Goal: Task Accomplishment & Management: Complete application form

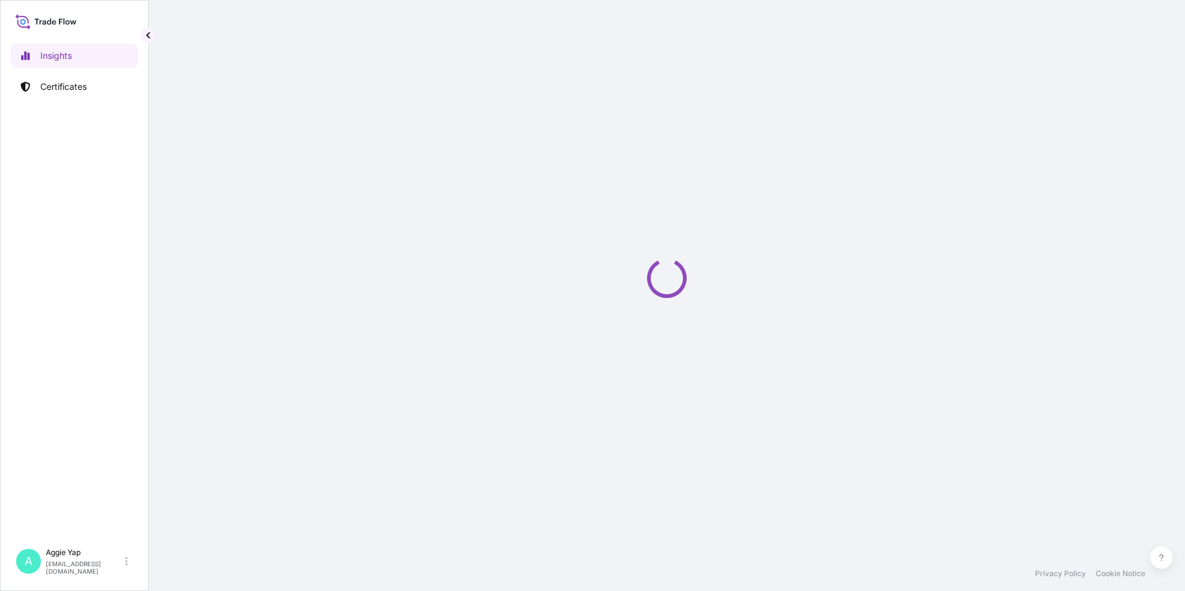
select select "2025"
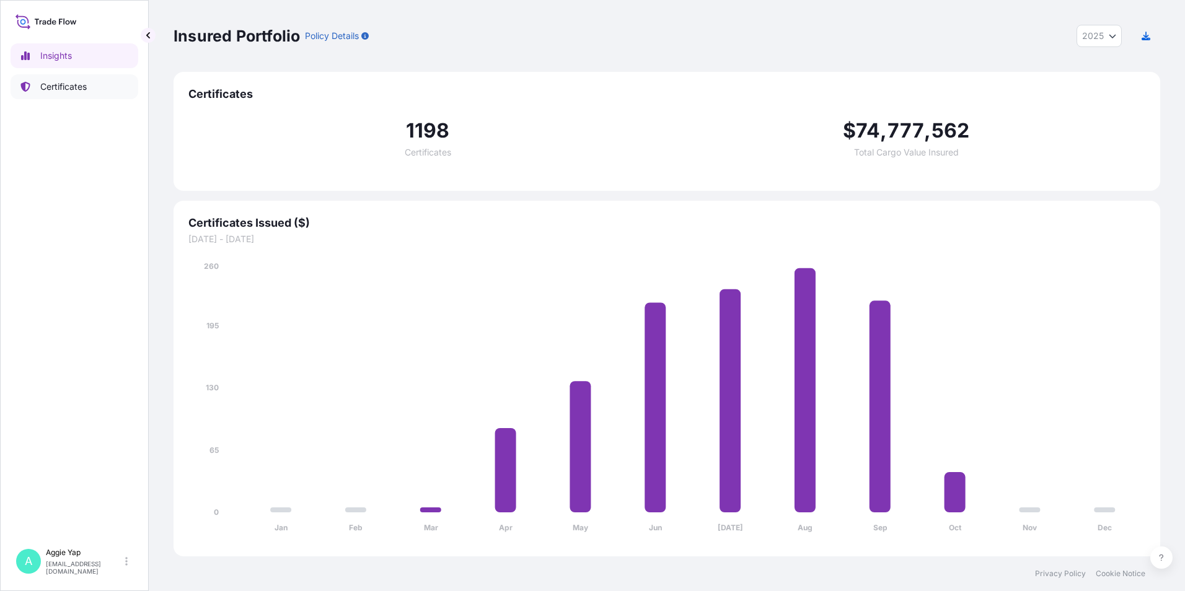
click at [53, 85] on p "Certificates" at bounding box center [63, 87] width 47 height 12
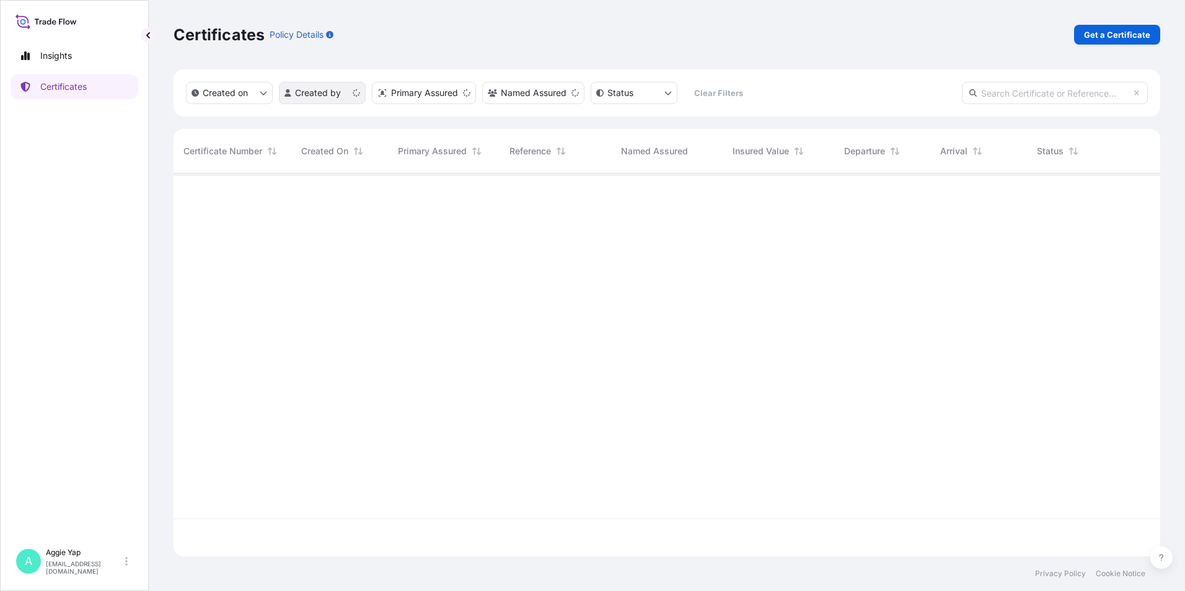
scroll to position [381, 978]
click at [1129, 31] on p "Get a Certificate" at bounding box center [1117, 35] width 66 height 12
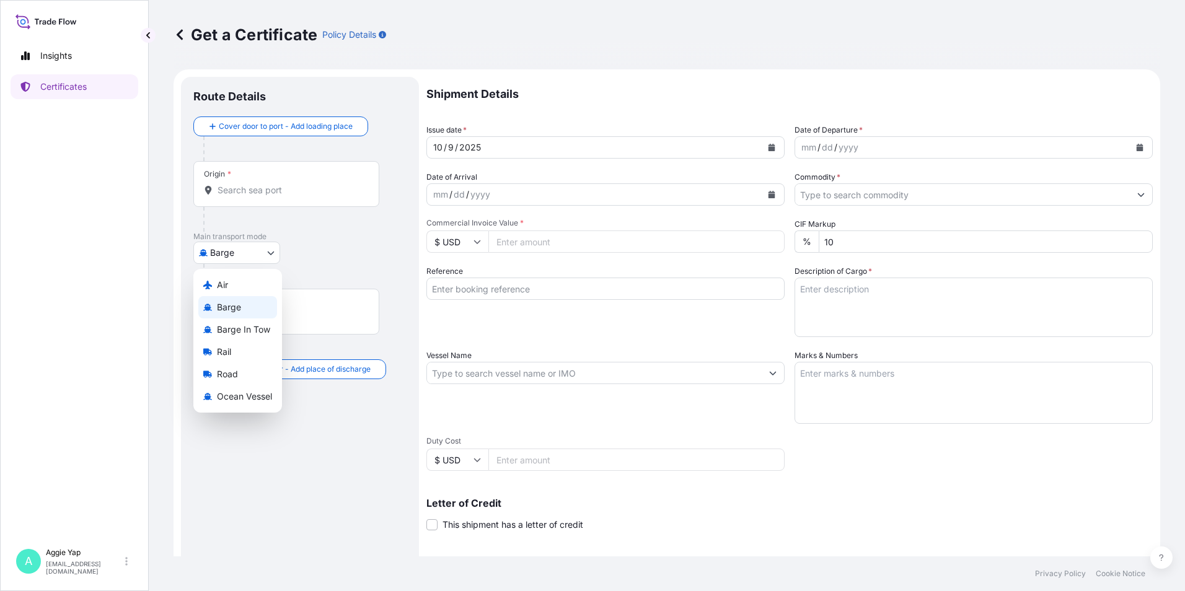
click at [245, 254] on body "Insights Certificates A [PERSON_NAME] [EMAIL_ADDRESS][DOMAIN_NAME] Get a Certif…" at bounding box center [592, 295] width 1185 height 591
click at [234, 287] on div "Air" at bounding box center [237, 285] width 79 height 22
select select "Air"
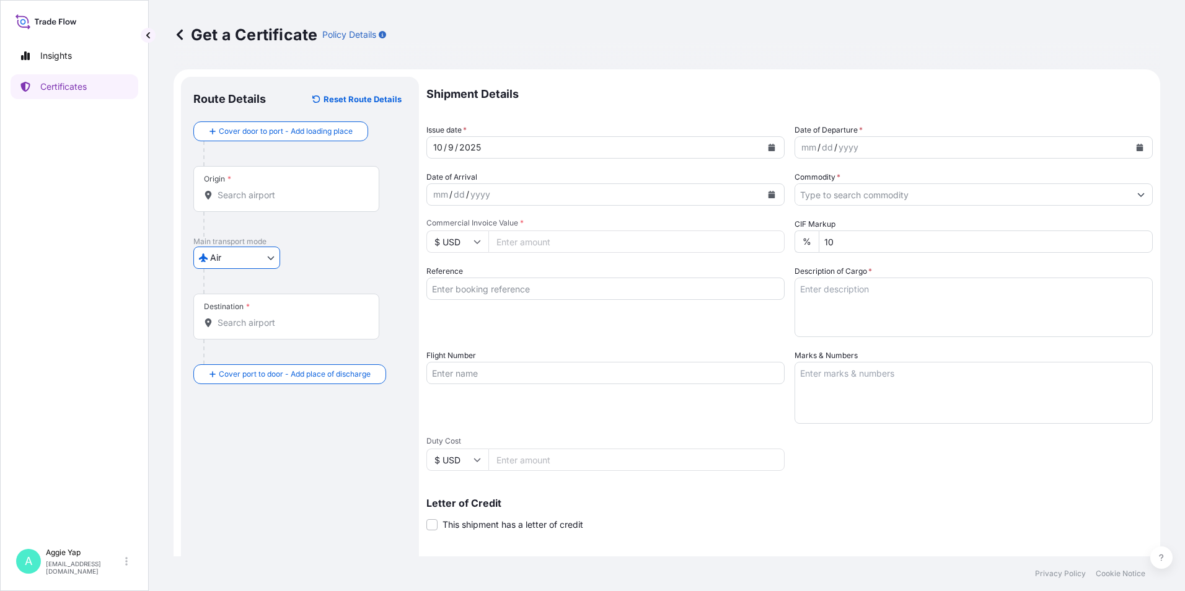
click at [257, 196] on input "Origin *" at bounding box center [291, 195] width 146 height 12
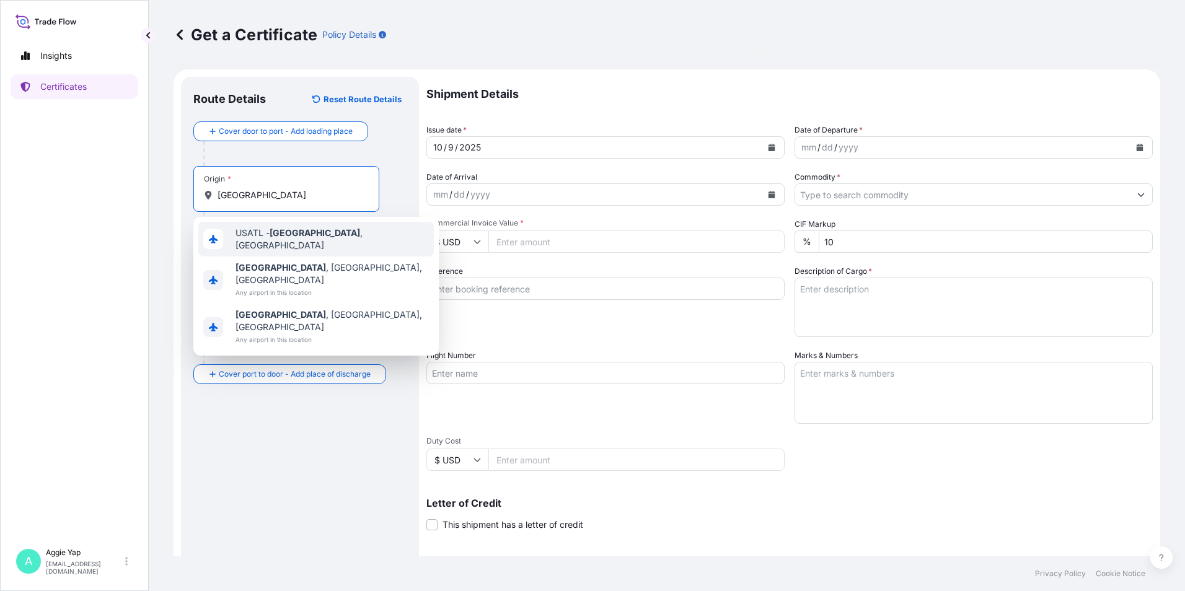
click at [353, 239] on span "USATL - [GEOGRAPHIC_DATA] , [GEOGRAPHIC_DATA]" at bounding box center [332, 239] width 193 height 25
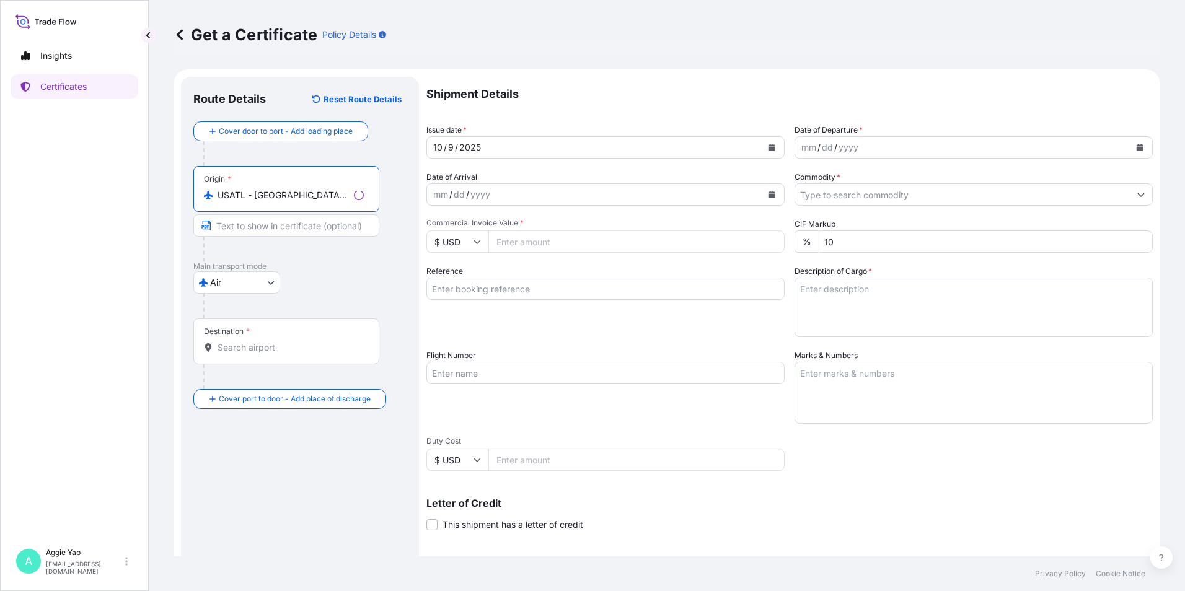
type input "USATL - [GEOGRAPHIC_DATA], [GEOGRAPHIC_DATA]"
click at [280, 229] on input "Text to appear on certificate" at bounding box center [286, 226] width 186 height 22
type input "[GEOGRAPHIC_DATA]"
click at [267, 350] on input "Destination *" at bounding box center [291, 348] width 146 height 12
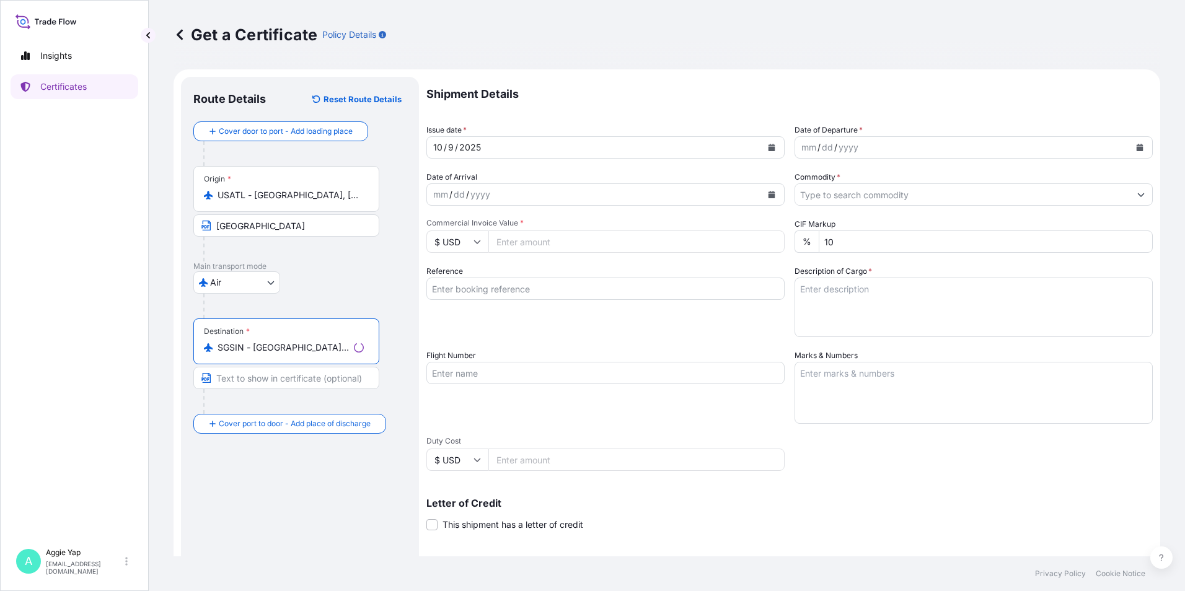
type input "SGSIN - [GEOGRAPHIC_DATA], [GEOGRAPHIC_DATA]"
click at [252, 381] on input "Text to appear on certificate" at bounding box center [286, 378] width 186 height 22
type input "[GEOGRAPHIC_DATA]"
click at [285, 490] on div "Route Details Reset Route Details Cover door to port - Add loading place Place …" at bounding box center [299, 389] width 213 height 601
click at [343, 513] on div "Route Details Reset Route Details Cover door to port - Add loading place Place …" at bounding box center [299, 389] width 213 height 601
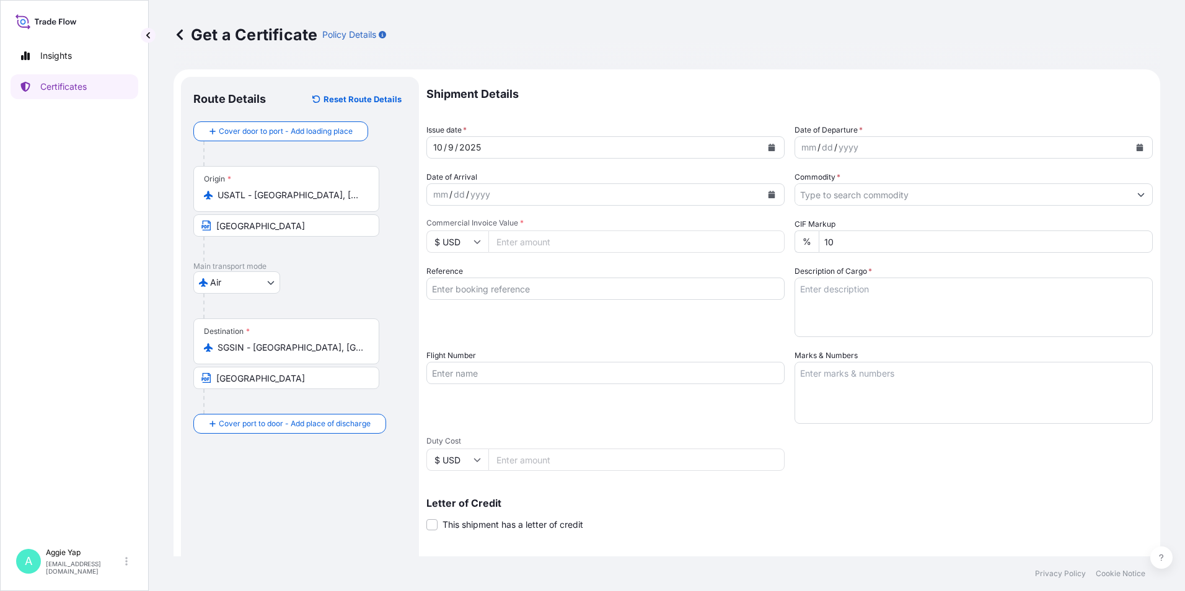
click at [768, 149] on icon "Calendar" at bounding box center [771, 147] width 7 height 7
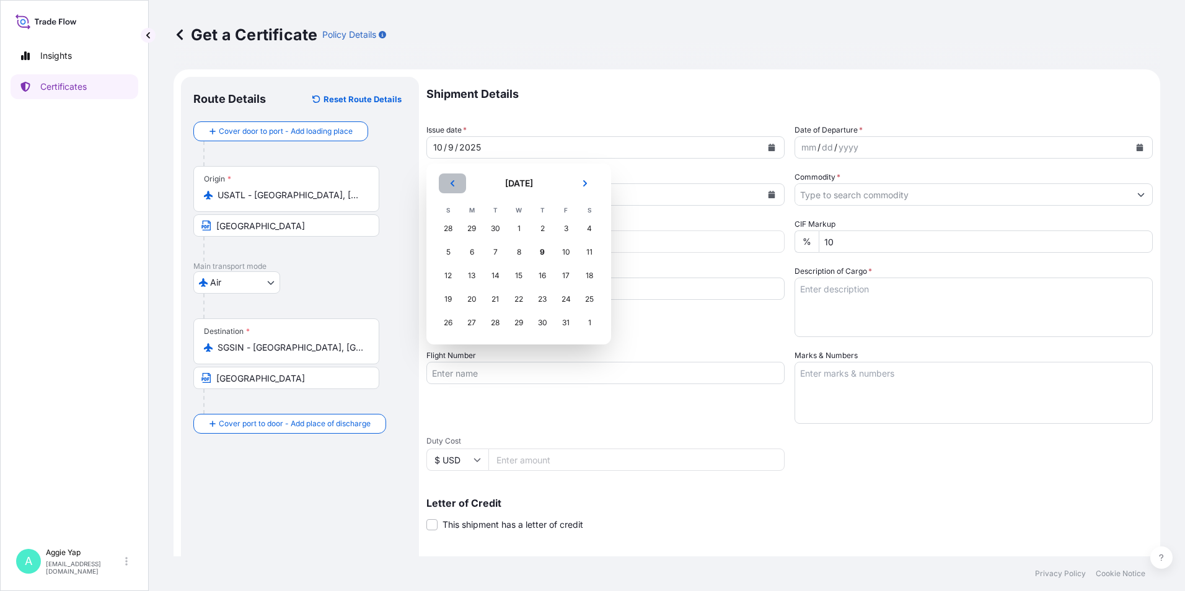
click at [456, 181] on button "Previous" at bounding box center [452, 184] width 27 height 20
click at [480, 326] on div "29" at bounding box center [472, 323] width 22 height 22
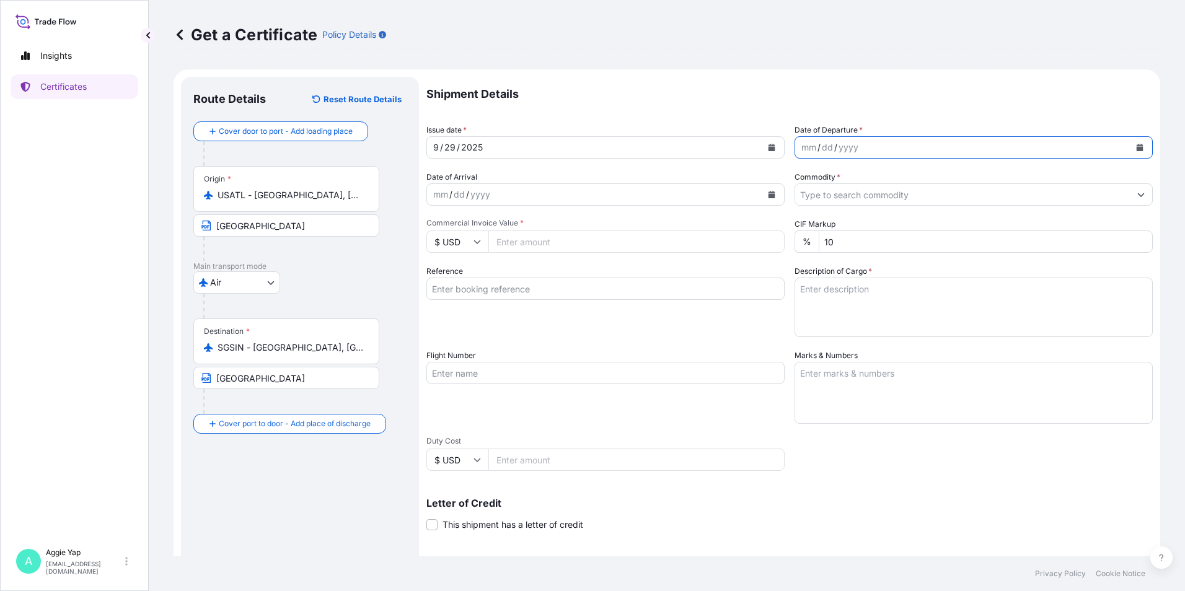
click at [1137, 149] on icon "Calendar" at bounding box center [1140, 147] width 7 height 7
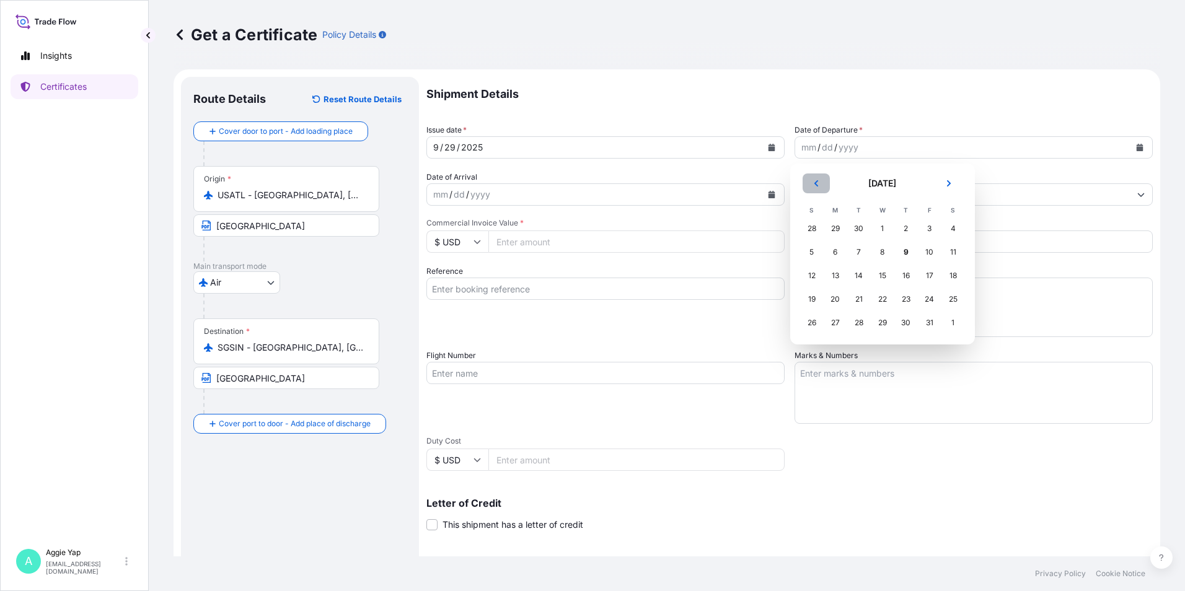
click at [812, 185] on button "Previous" at bounding box center [816, 184] width 27 height 20
click at [841, 327] on div "29" at bounding box center [836, 323] width 22 height 22
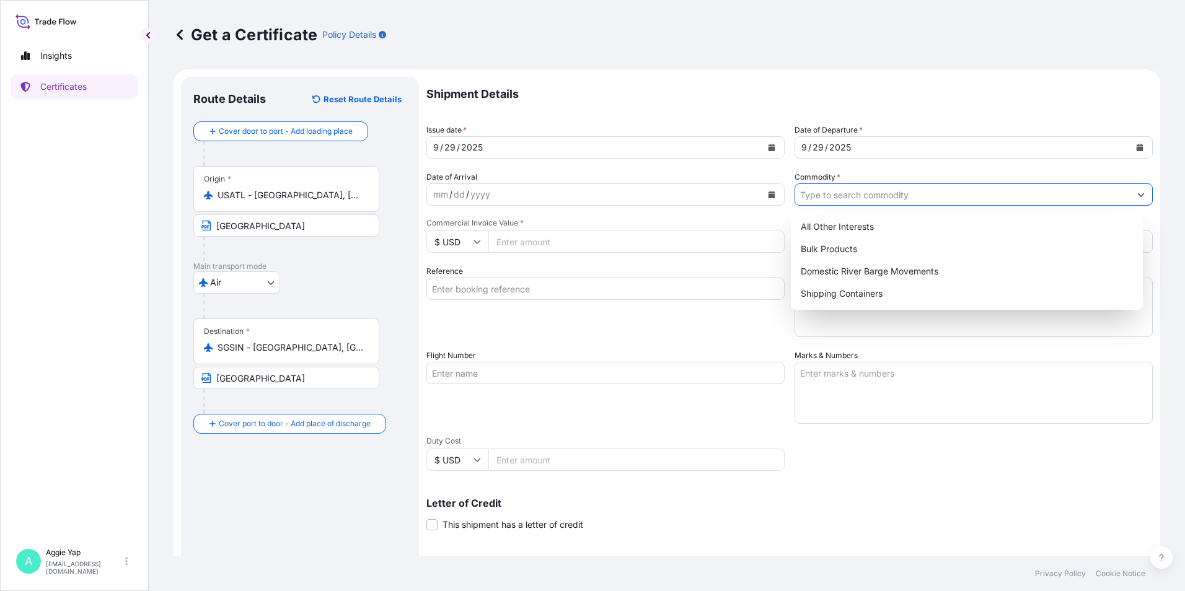
click at [946, 203] on input "Commodity *" at bounding box center [962, 195] width 335 height 22
click at [875, 226] on div "All Other Interests" at bounding box center [967, 227] width 343 height 22
type input "All Other Interests"
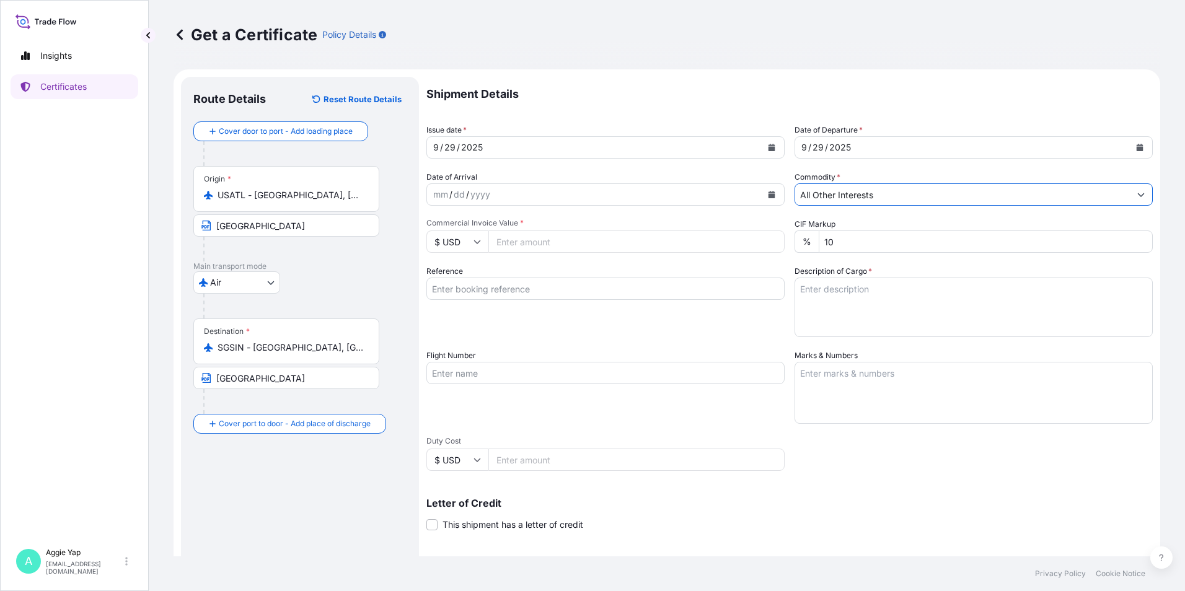
click at [554, 240] on input "Commercial Invoice Value *" at bounding box center [637, 242] width 296 height 22
type input "6084.96"
click at [647, 322] on div "Reference" at bounding box center [606, 301] width 358 height 72
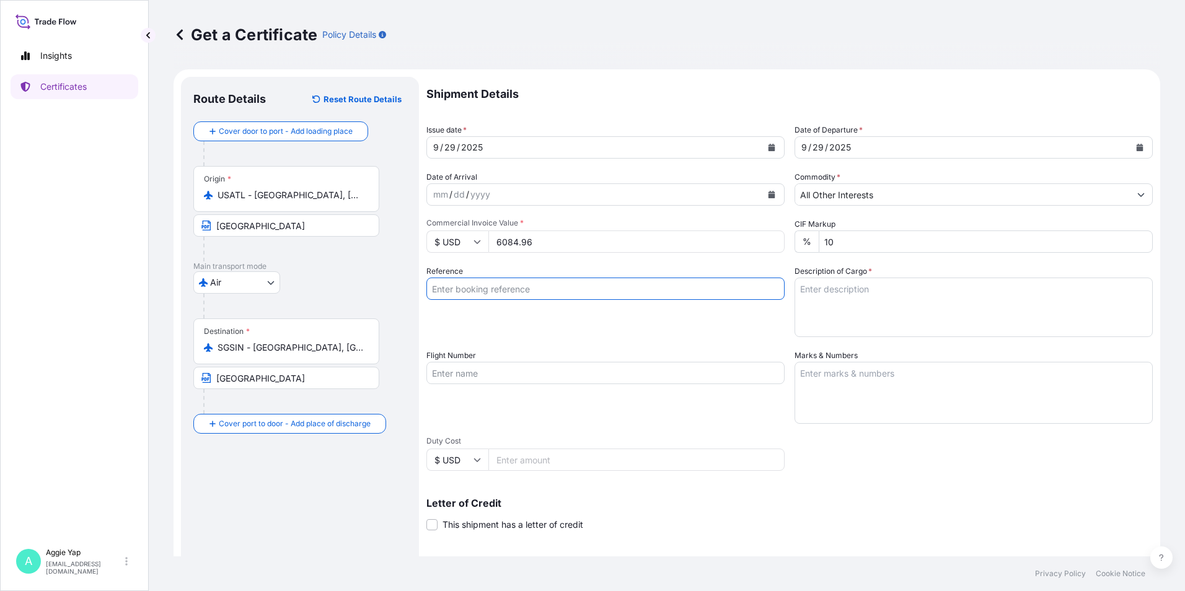
click at [574, 293] on input "Reference" at bounding box center [606, 289] width 358 height 22
type input "CAREPRO SPECIALTY PTE LTD"
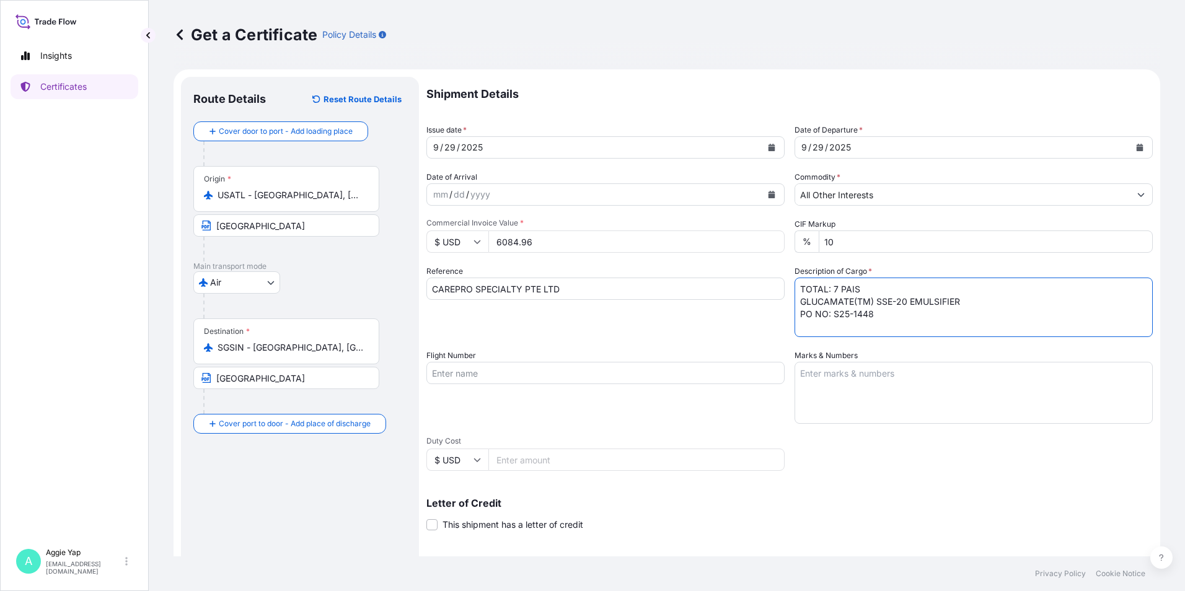
type textarea "TOTAL: 7 PAIS GLUCAMATE(TM) SSE-20 EMULSIFIER PO NO: S25-1448"
click at [459, 371] on input "Flight Number" at bounding box center [606, 373] width 358 height 22
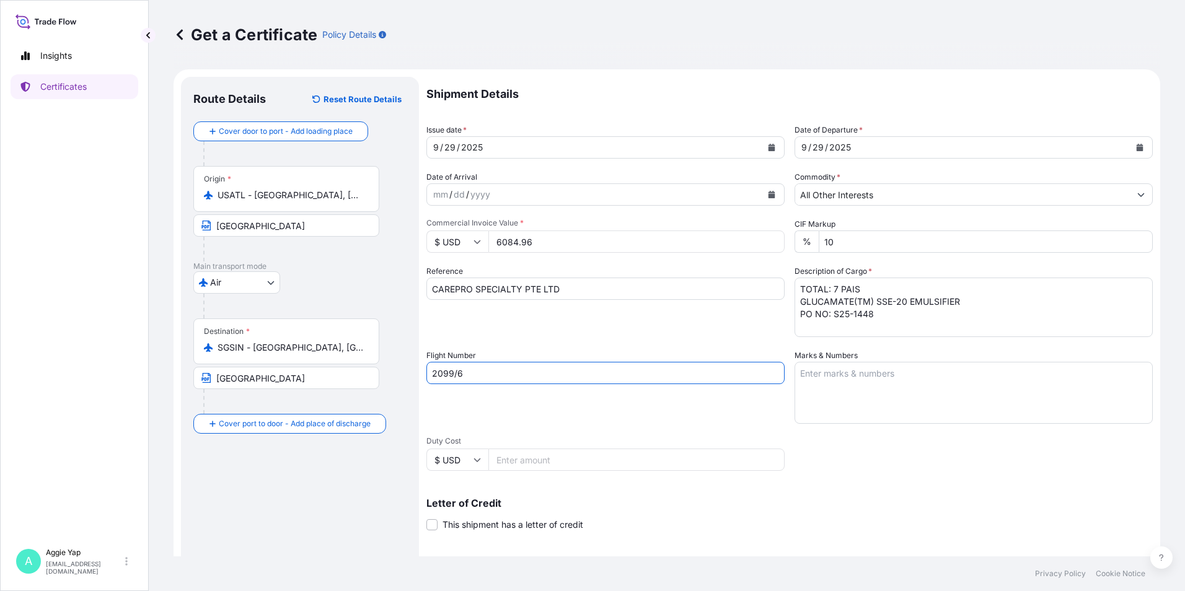
type input "2099/6"
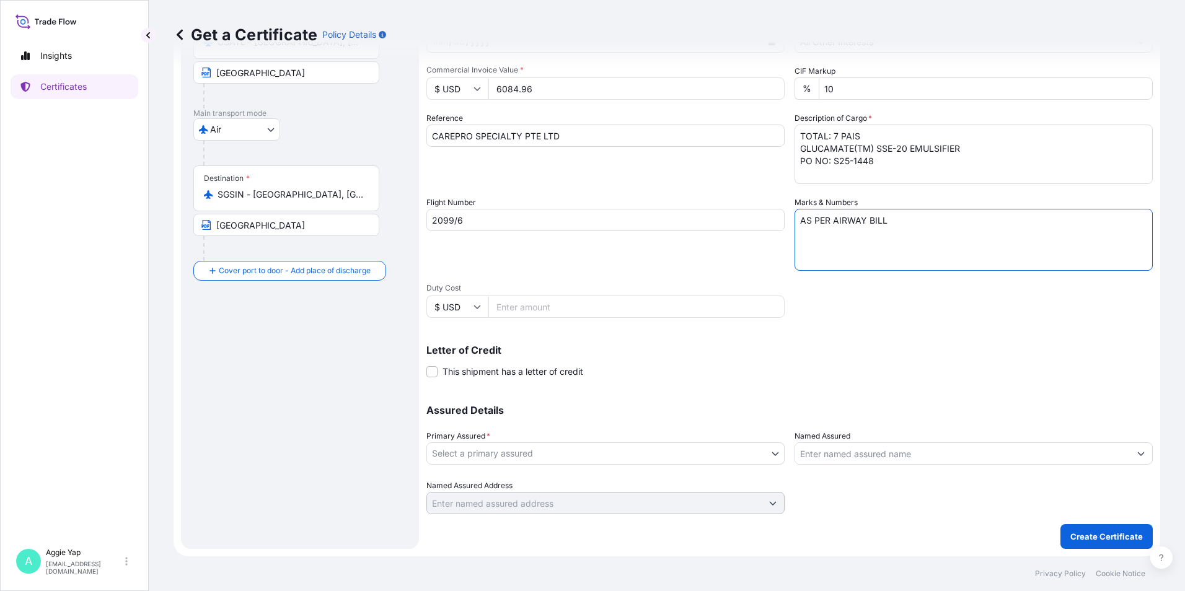
type textarea "AS PER AIRWAY BILL"
click at [569, 457] on body "Insights Certificates A [PERSON_NAME] [EMAIL_ADDRESS][DOMAIN_NAME] Get a Certif…" at bounding box center [592, 295] width 1185 height 591
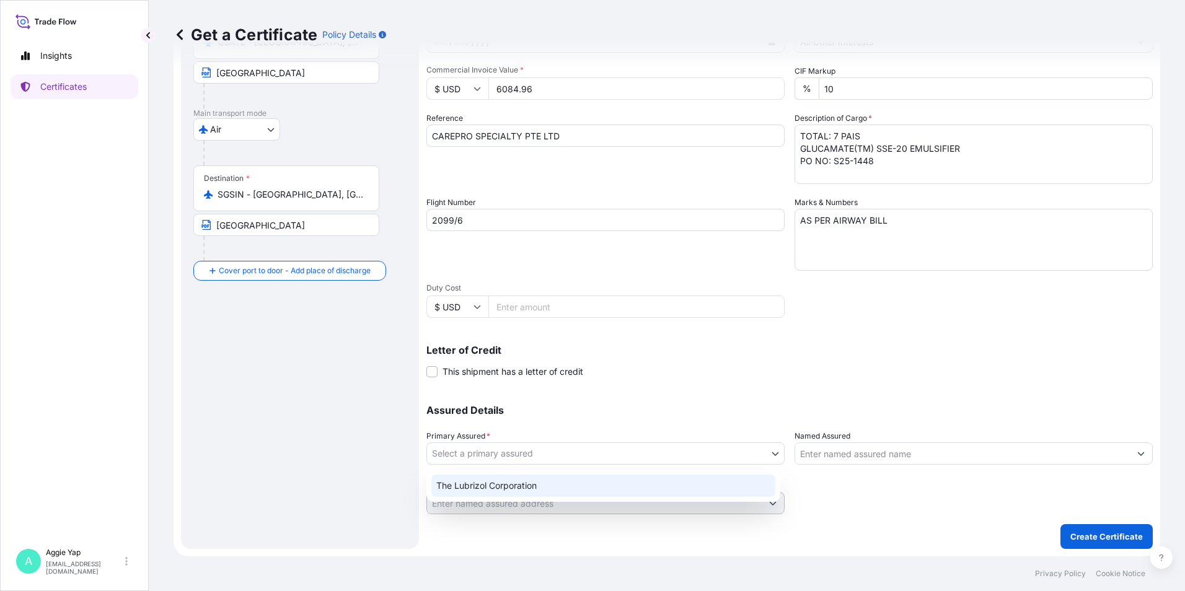
click at [521, 485] on div "The Lubrizol Corporation" at bounding box center [604, 486] width 344 height 22
select select "31566"
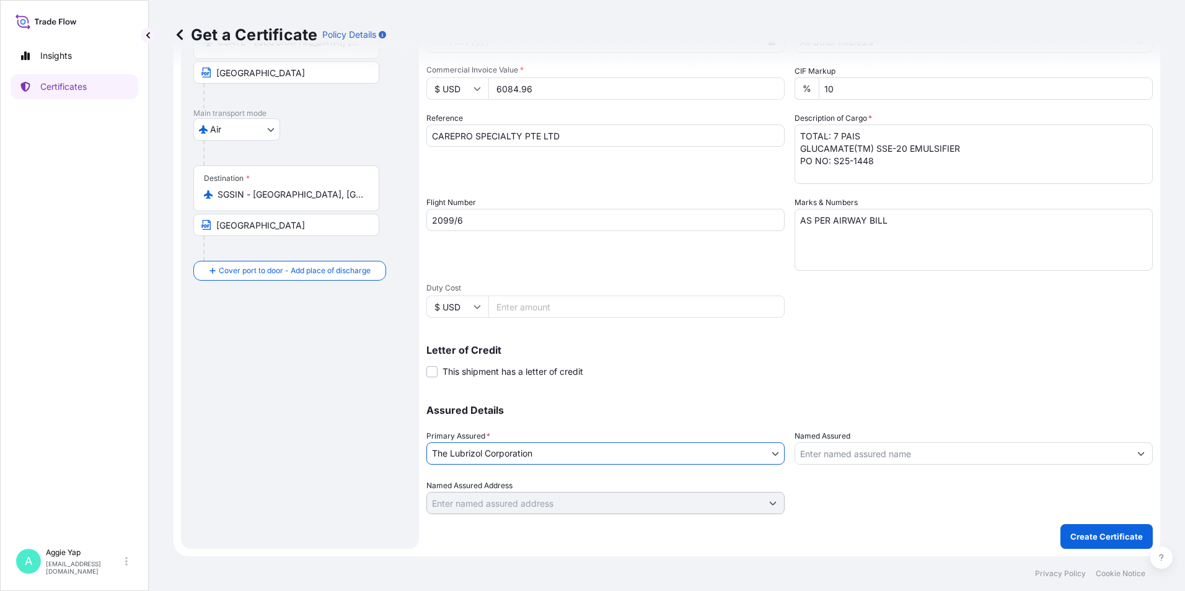
click at [861, 454] on input "Named Assured" at bounding box center [962, 454] width 335 height 22
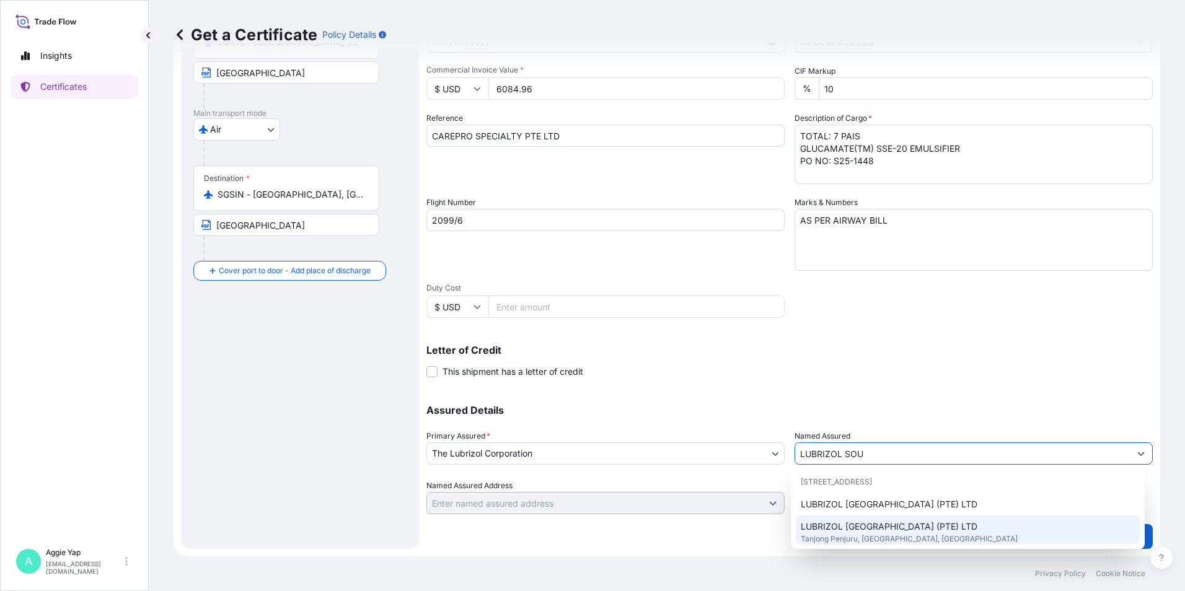
scroll to position [124, 0]
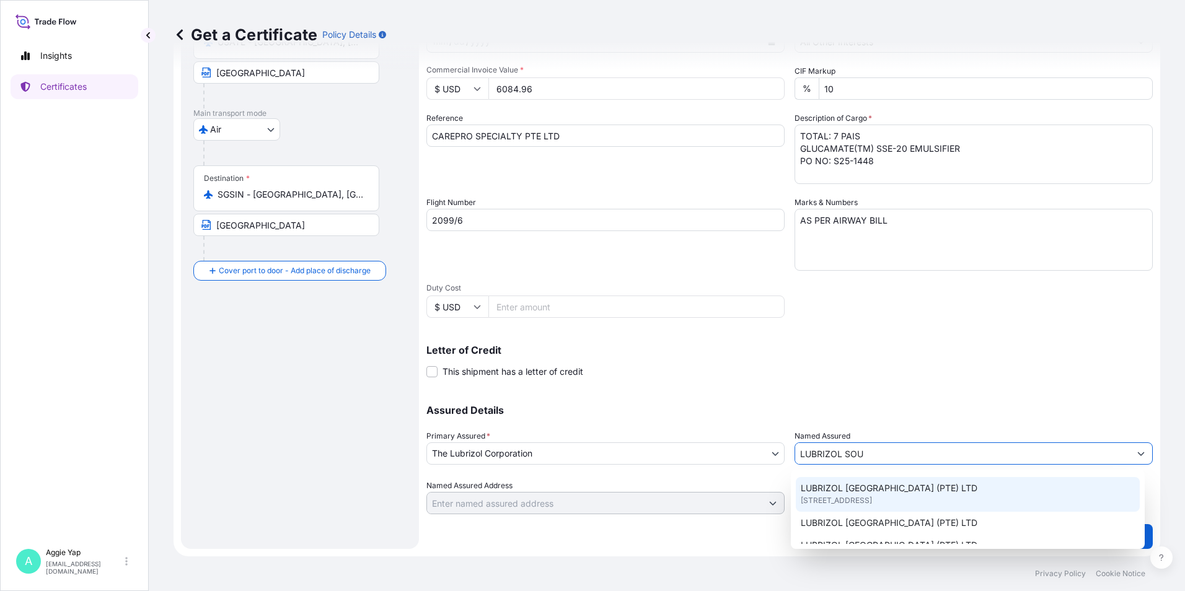
click at [837, 503] on span "[STREET_ADDRESS]" at bounding box center [836, 501] width 71 height 12
type input "LUBRIZOL [GEOGRAPHIC_DATA] (PTE) LTD"
type input "[STREET_ADDRESS]"
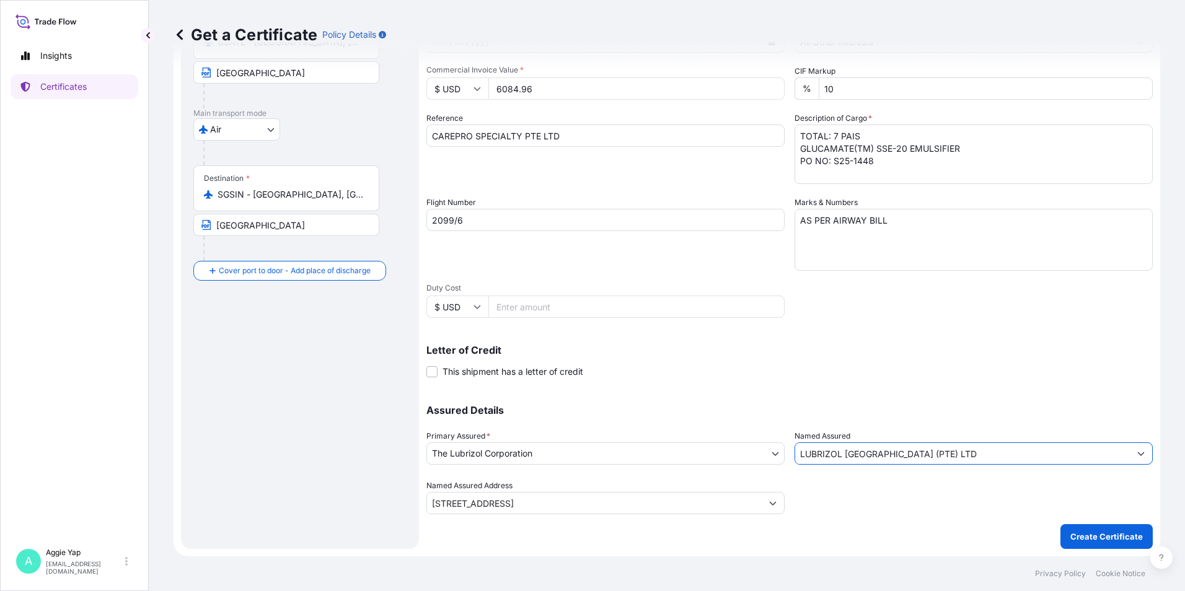
type input "LUBRIZOL [GEOGRAPHIC_DATA] (PTE) LTD"
click at [779, 354] on p "Letter of Credit" at bounding box center [790, 350] width 727 height 10
click at [514, 216] on input "2099/6" at bounding box center [606, 220] width 358 height 22
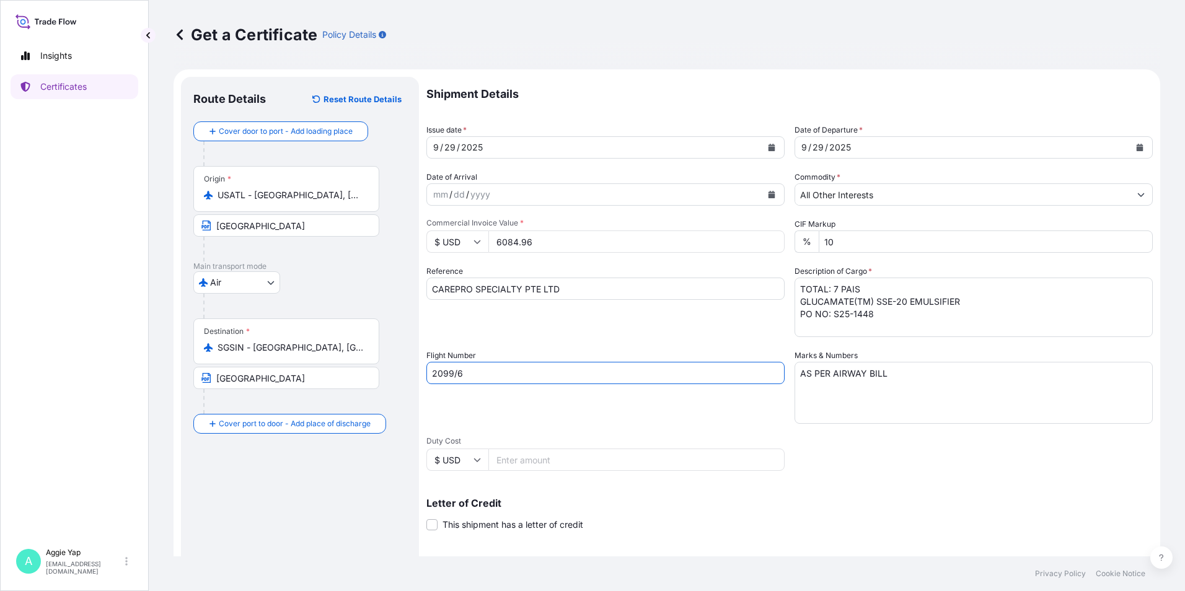
scroll to position [62, 0]
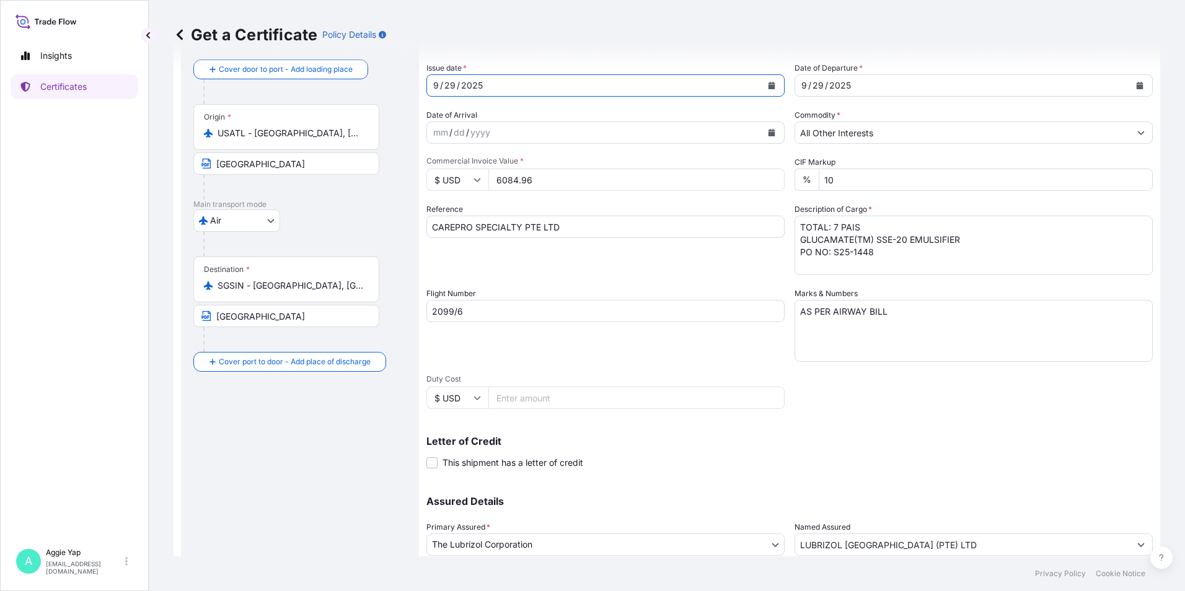
click at [771, 86] on icon "Calendar" at bounding box center [771, 85] width 7 height 7
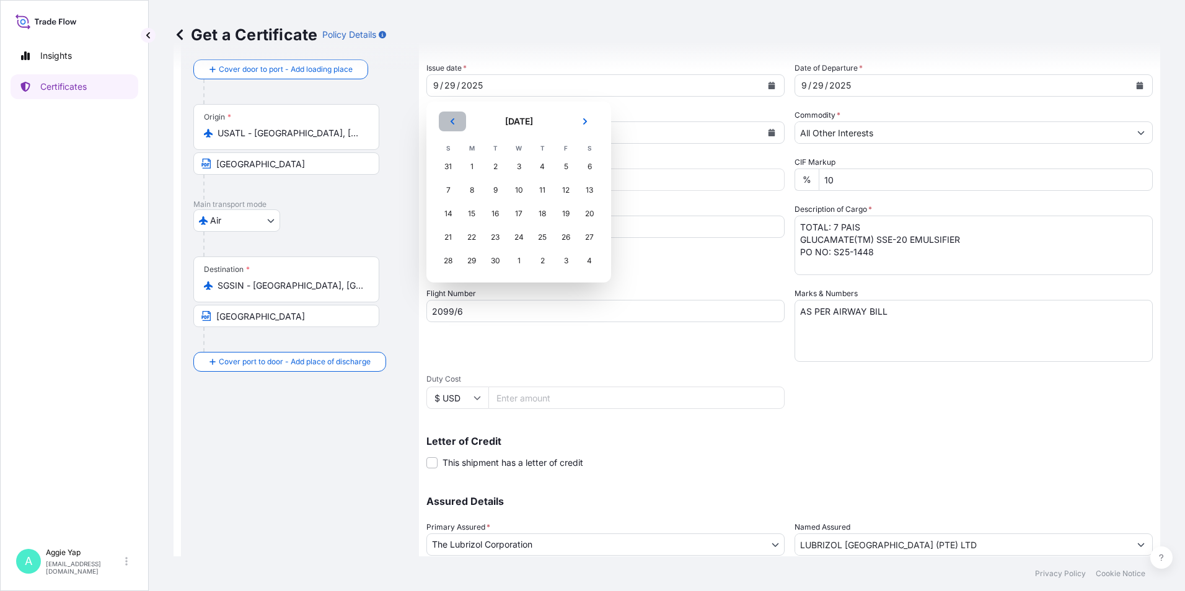
click at [460, 120] on button "Previous" at bounding box center [452, 122] width 27 height 20
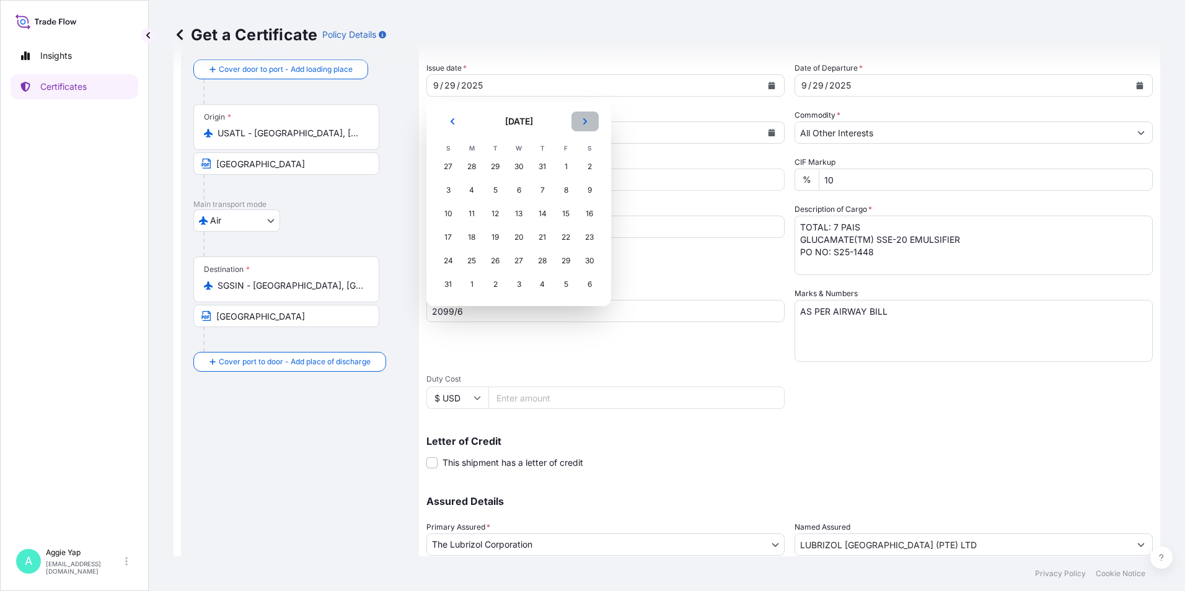
click at [587, 120] on icon "Next" at bounding box center [585, 121] width 7 height 7
click at [583, 121] on icon "Next" at bounding box center [585, 121] width 7 height 7
click at [472, 195] on div "6" at bounding box center [472, 190] width 22 height 22
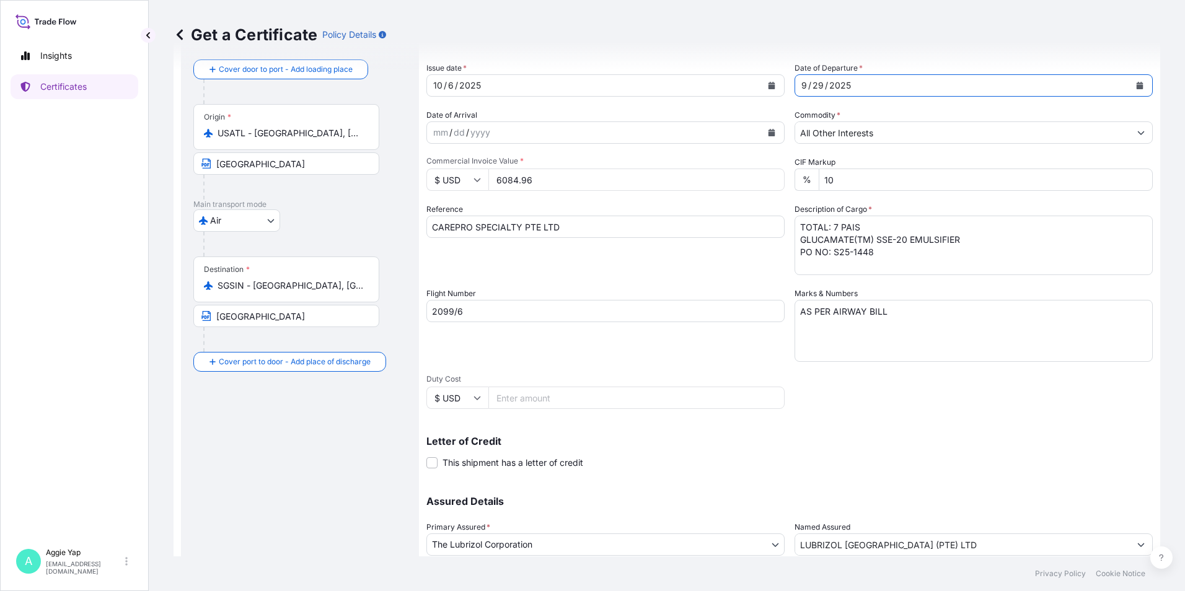
click at [1137, 83] on icon "Calendar" at bounding box center [1140, 85] width 7 height 7
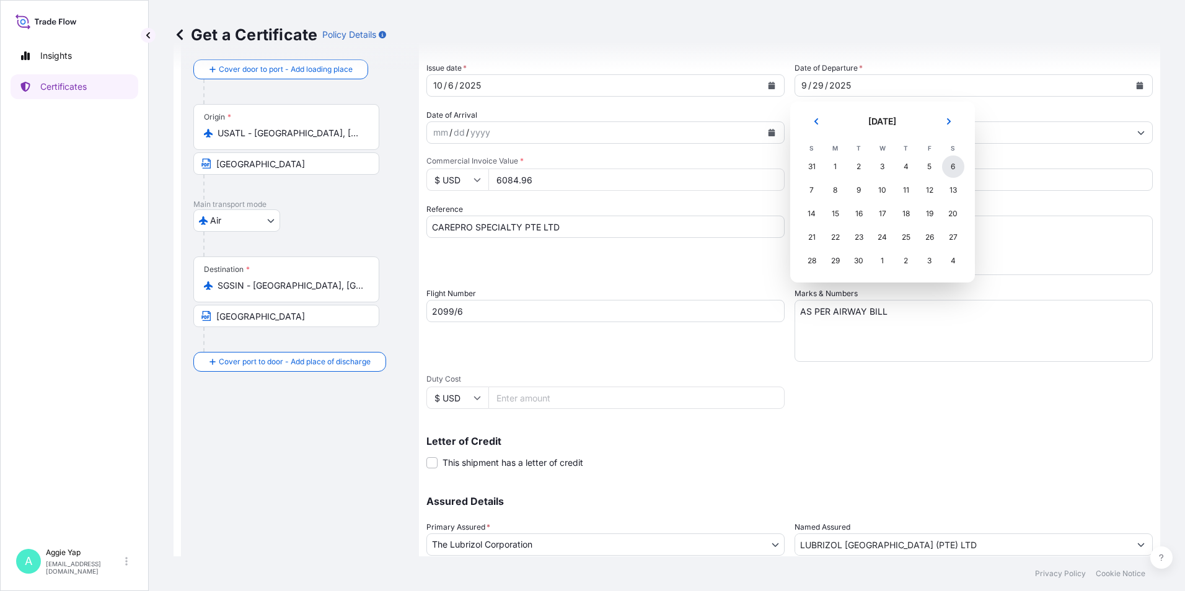
click at [954, 167] on div "6" at bounding box center [953, 167] width 22 height 22
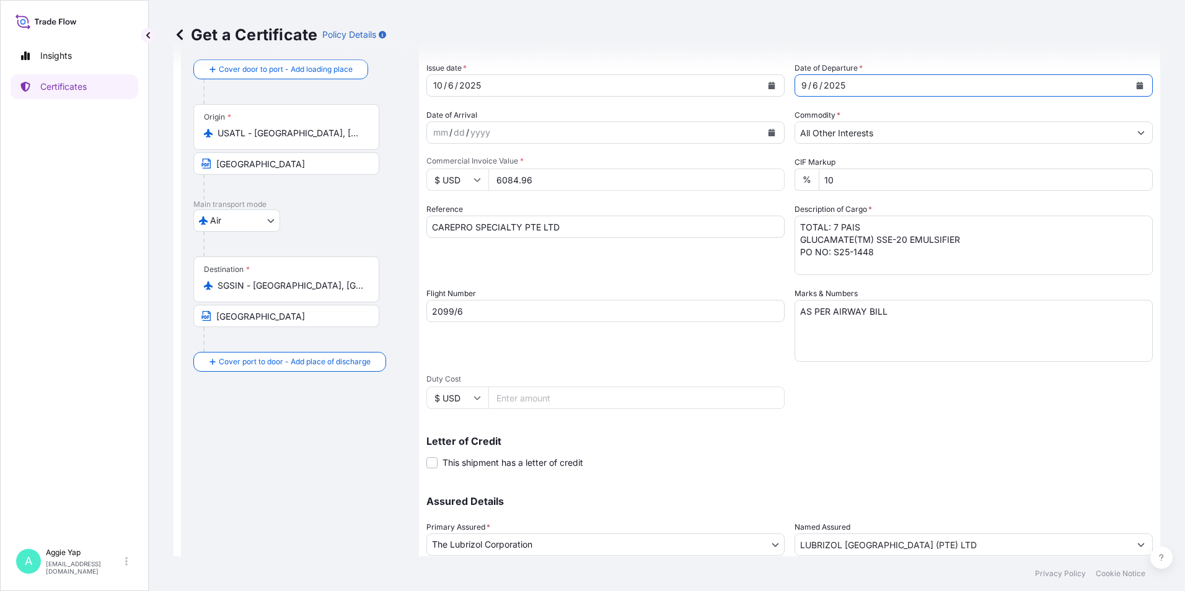
click at [1138, 90] on button "Calendar" at bounding box center [1140, 86] width 20 height 20
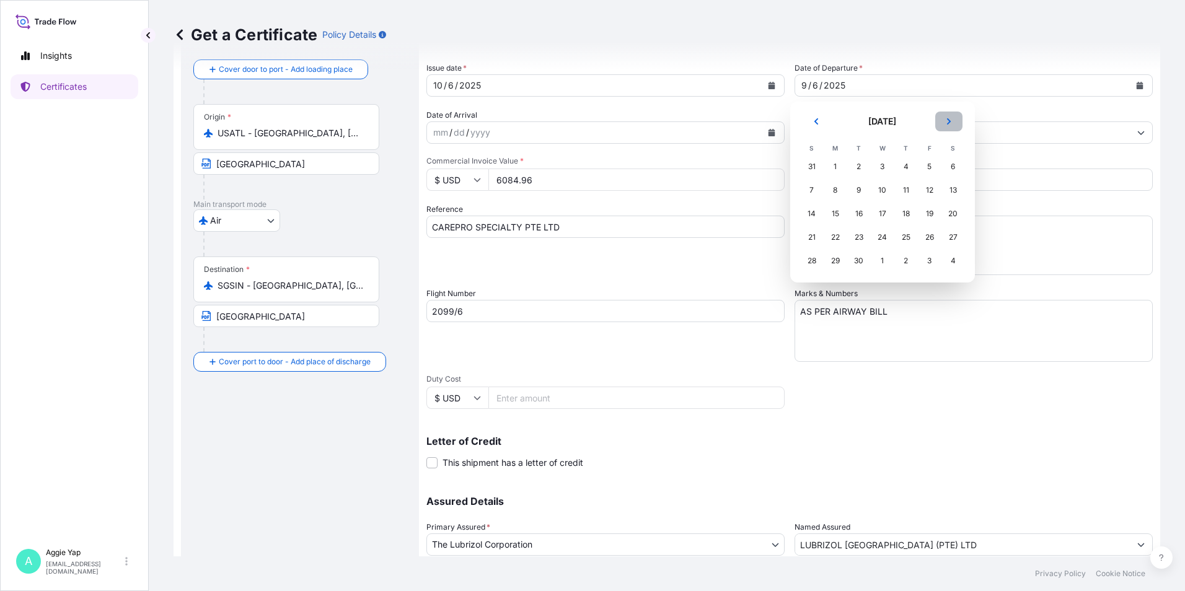
click at [947, 118] on button "Next" at bounding box center [949, 122] width 27 height 20
click at [836, 192] on div "6" at bounding box center [836, 190] width 22 height 22
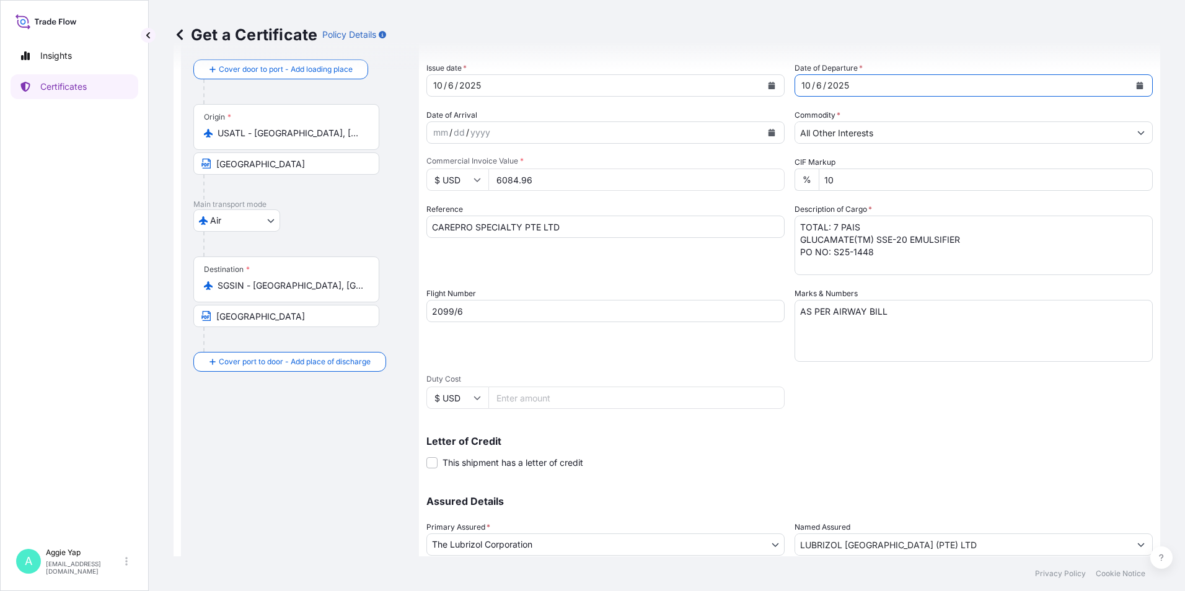
click at [484, 314] on input "2099/6" at bounding box center [606, 311] width 358 height 22
type input "2099"
click at [861, 376] on div "Shipment Details Issue date * [DATE] Date of Departure * [DATE] Date of Arrival…" at bounding box center [790, 310] width 727 height 591
click at [879, 320] on textarea "AS PER AIRWAY BILL" at bounding box center [974, 331] width 358 height 62
drag, startPoint x: 800, startPoint y: 311, endPoint x: 877, endPoint y: 322, distance: 77.1
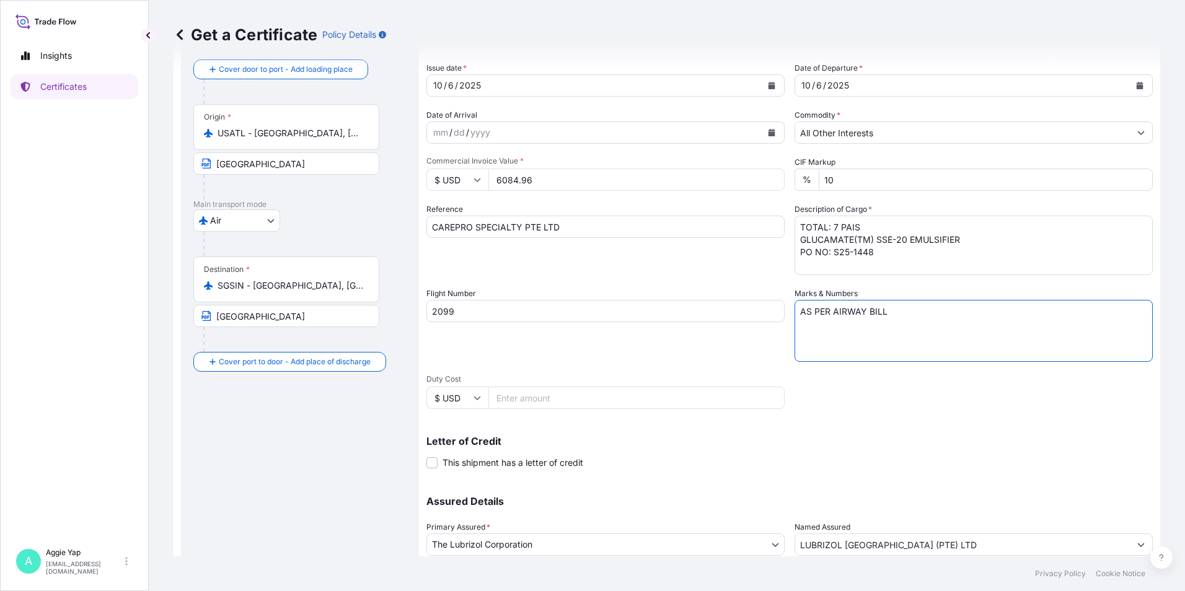
click at [877, 319] on textarea "AS PER AIRWAY BILL" at bounding box center [974, 331] width 358 height 62
click at [853, 394] on div "Shipment Details Issue date * [DATE] Date of Departure * [DATE] Date of Arrival…" at bounding box center [790, 310] width 727 height 591
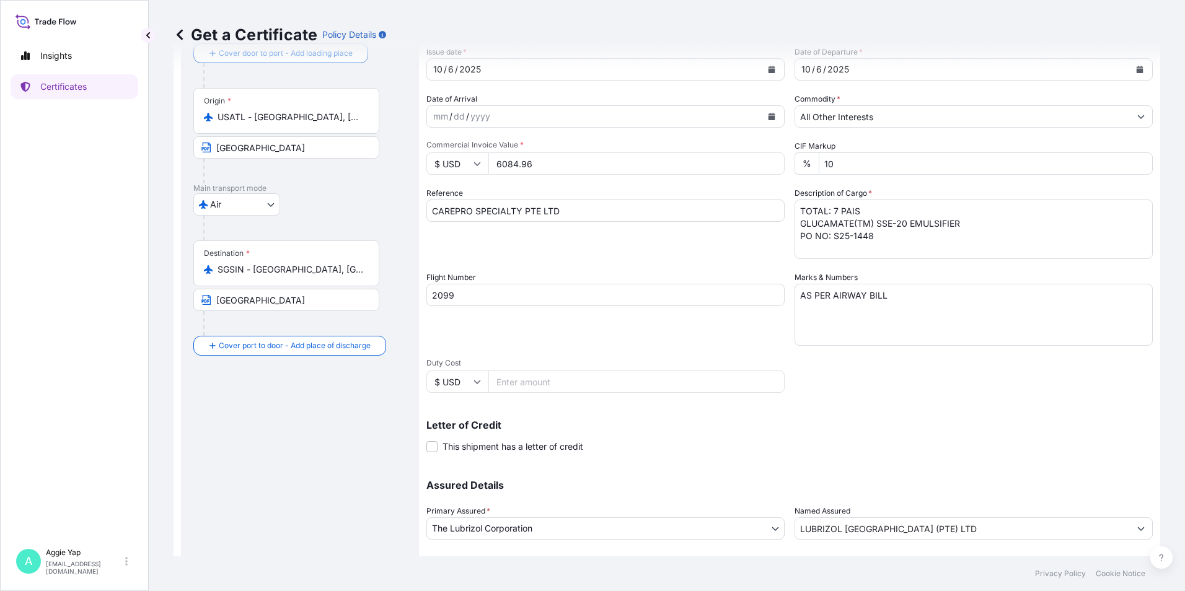
scroll to position [153, 0]
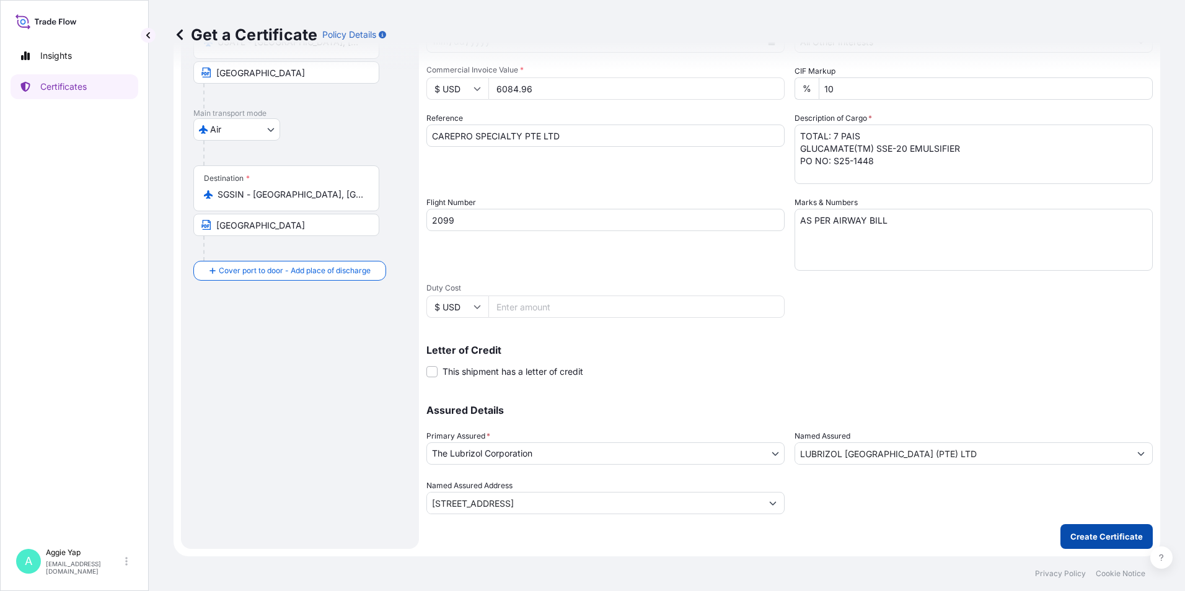
click at [1097, 532] on p "Create Certificate" at bounding box center [1107, 537] width 73 height 12
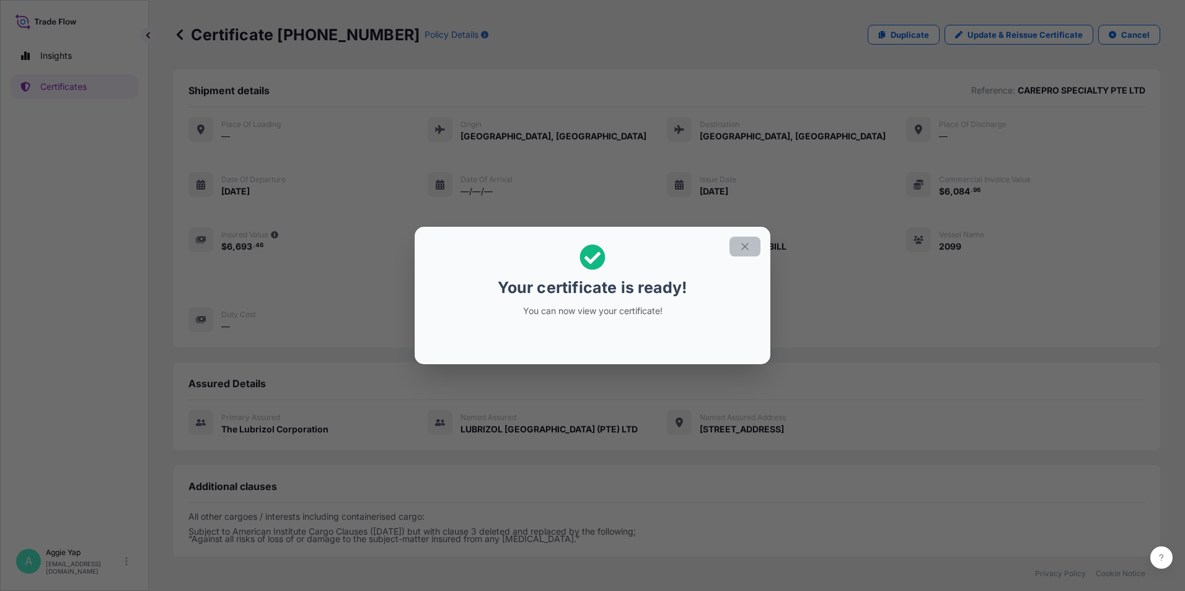
click at [743, 247] on icon "button" at bounding box center [745, 246] width 11 height 11
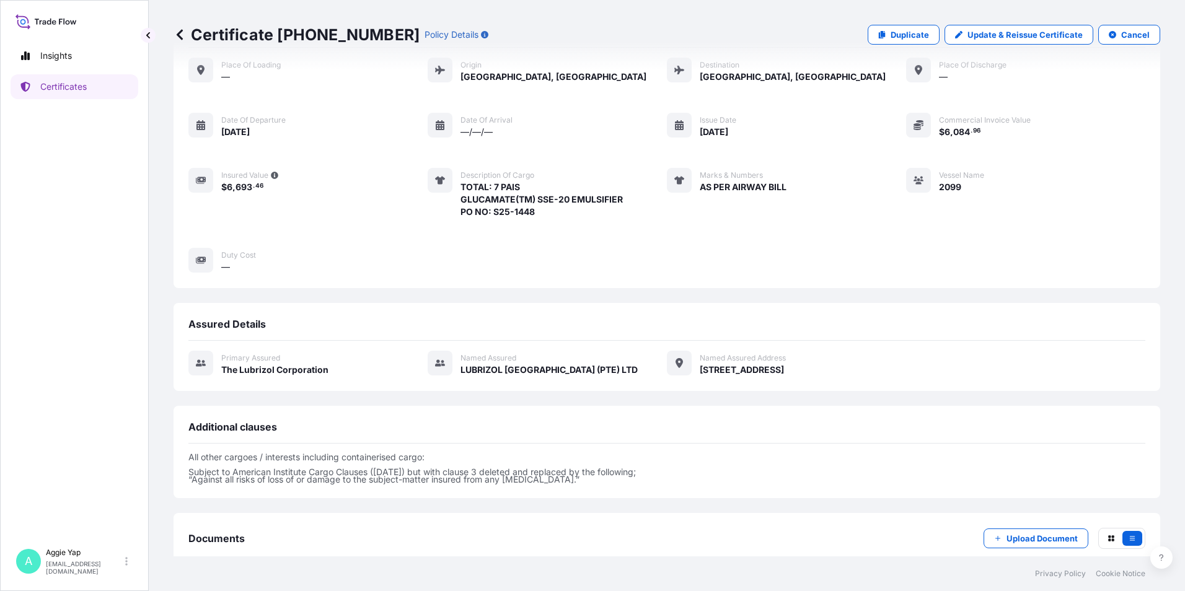
scroll to position [132, 0]
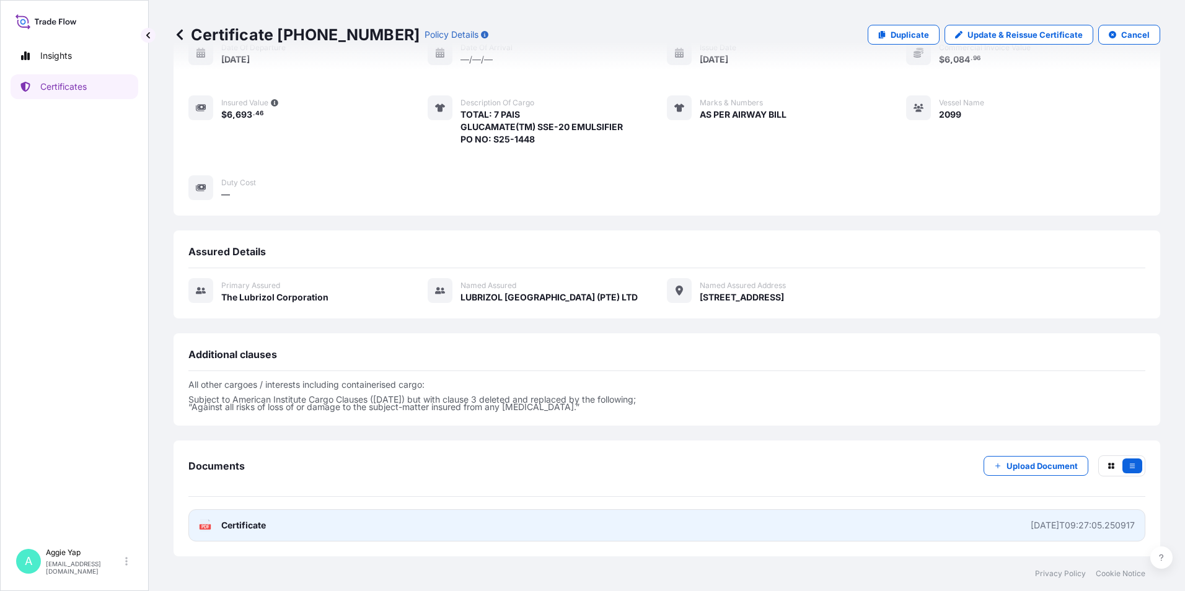
click at [414, 523] on link "PDF Certificate [DATE]T09:27:05.250917" at bounding box center [666, 526] width 957 height 32
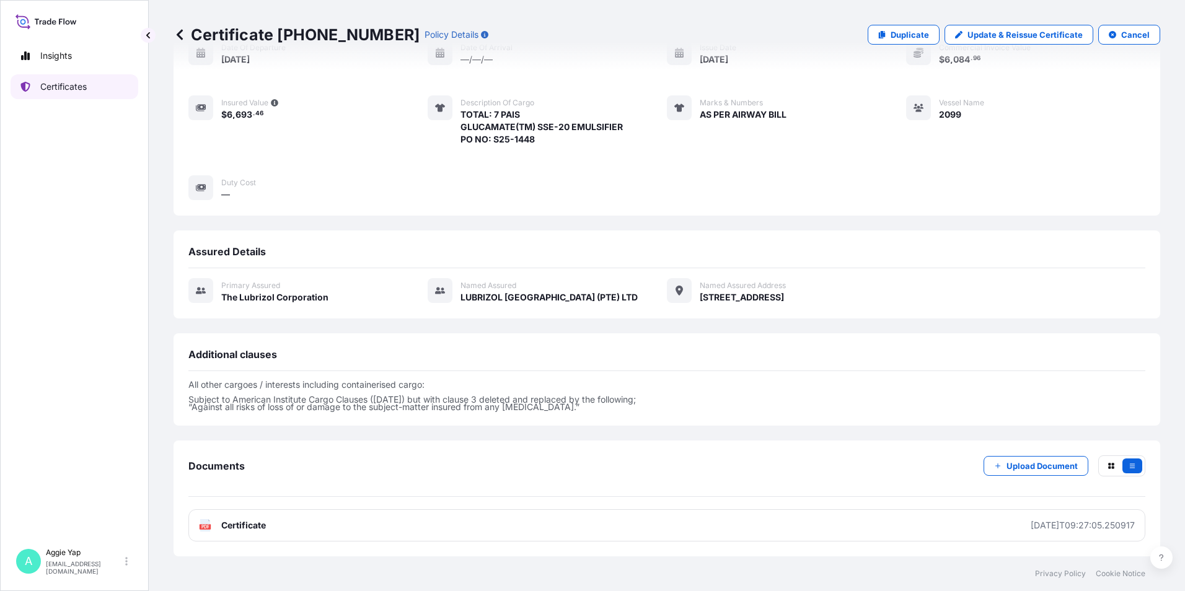
click at [74, 90] on p "Certificates" at bounding box center [63, 87] width 47 height 12
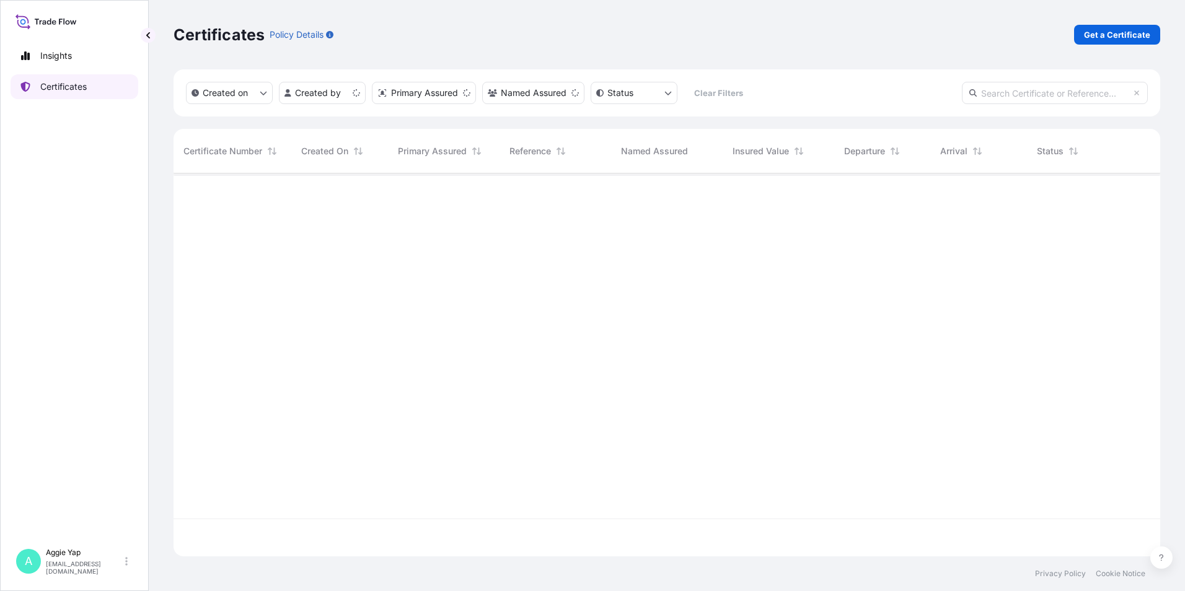
scroll to position [381, 978]
click at [1107, 35] on p "Get a Certificate" at bounding box center [1117, 35] width 66 height 12
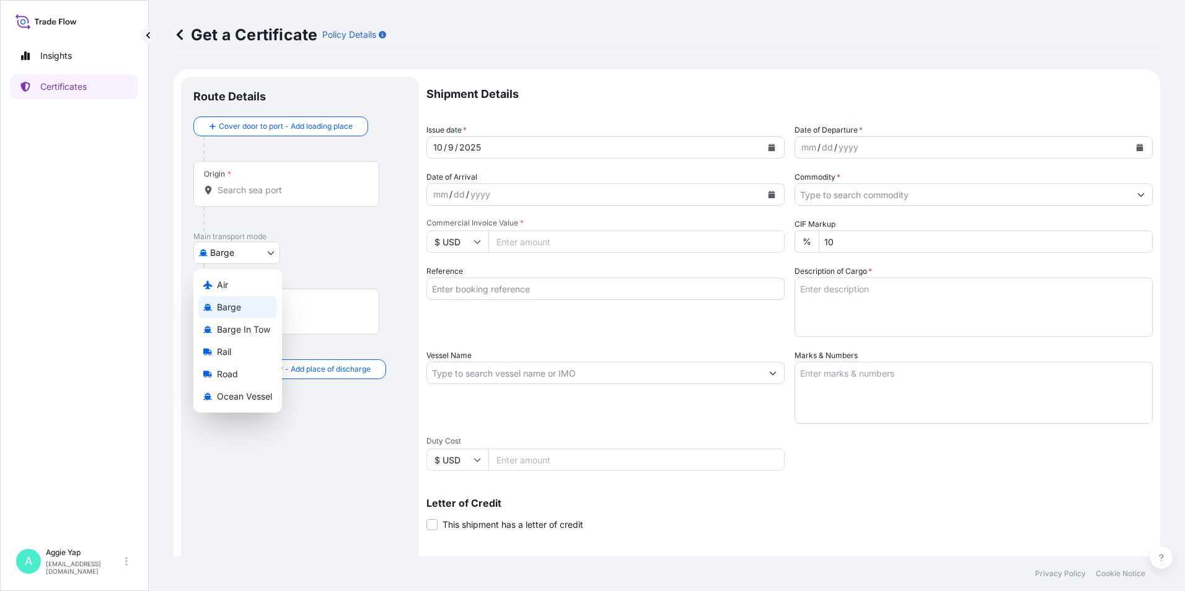
click at [242, 251] on body "Insights Certificates A [PERSON_NAME] [EMAIL_ADDRESS][DOMAIN_NAME] Get a Certif…" at bounding box center [592, 295] width 1185 height 591
click at [231, 286] on div "Air" at bounding box center [237, 285] width 79 height 22
select select "Air"
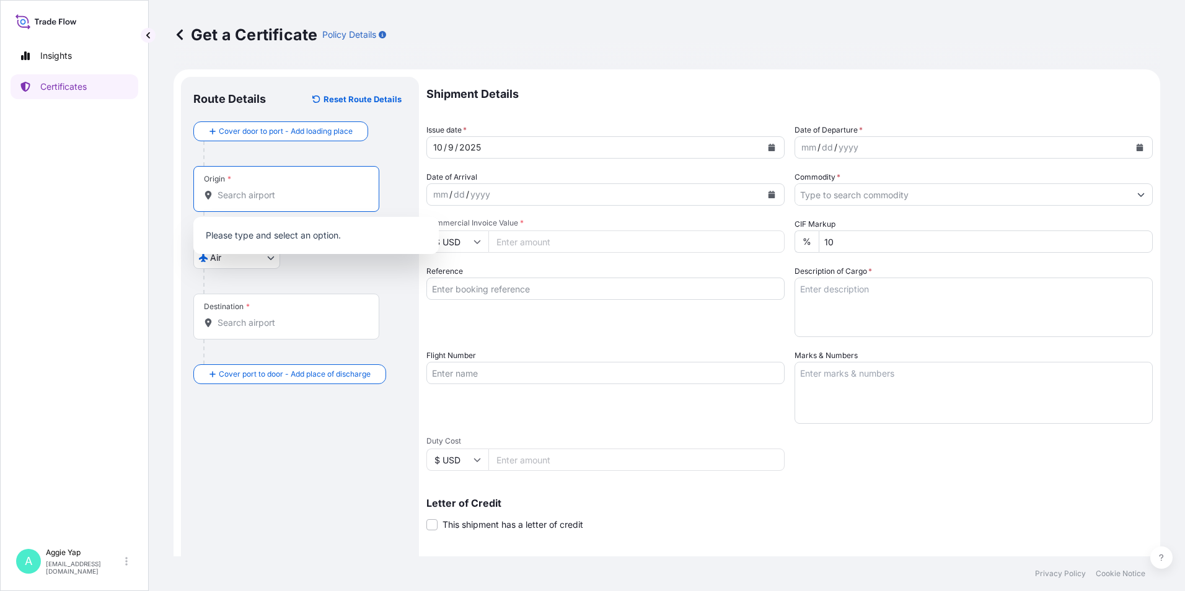
click at [250, 195] on input "Origin *" at bounding box center [291, 195] width 146 height 12
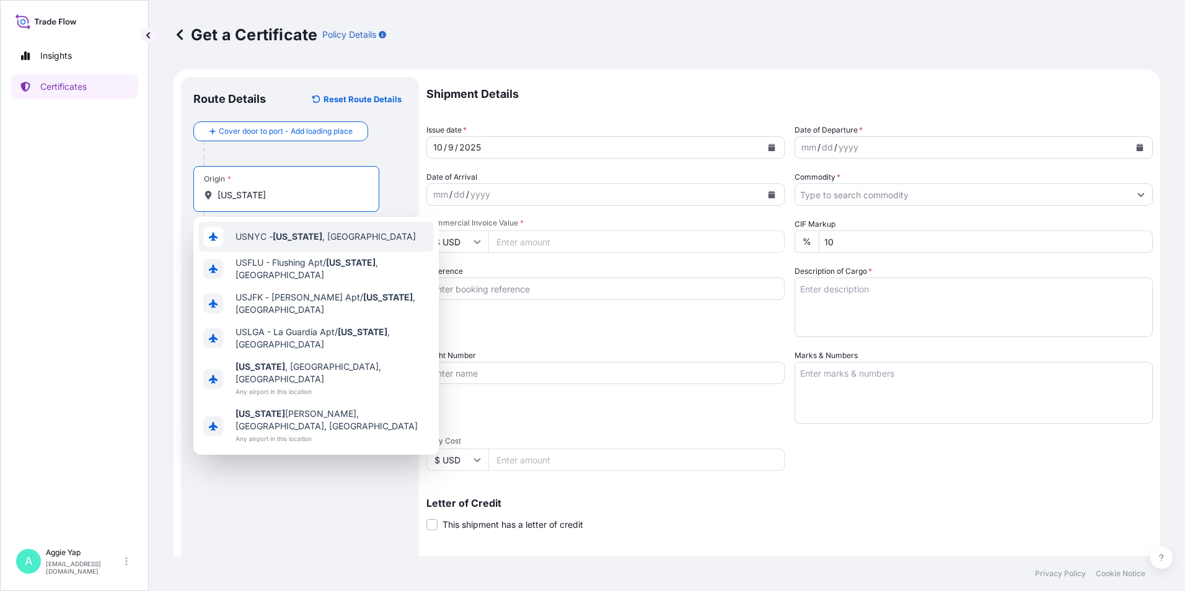
click at [324, 244] on div "USNYC - [US_STATE] , [GEOGRAPHIC_DATA]" at bounding box center [316, 237] width 236 height 30
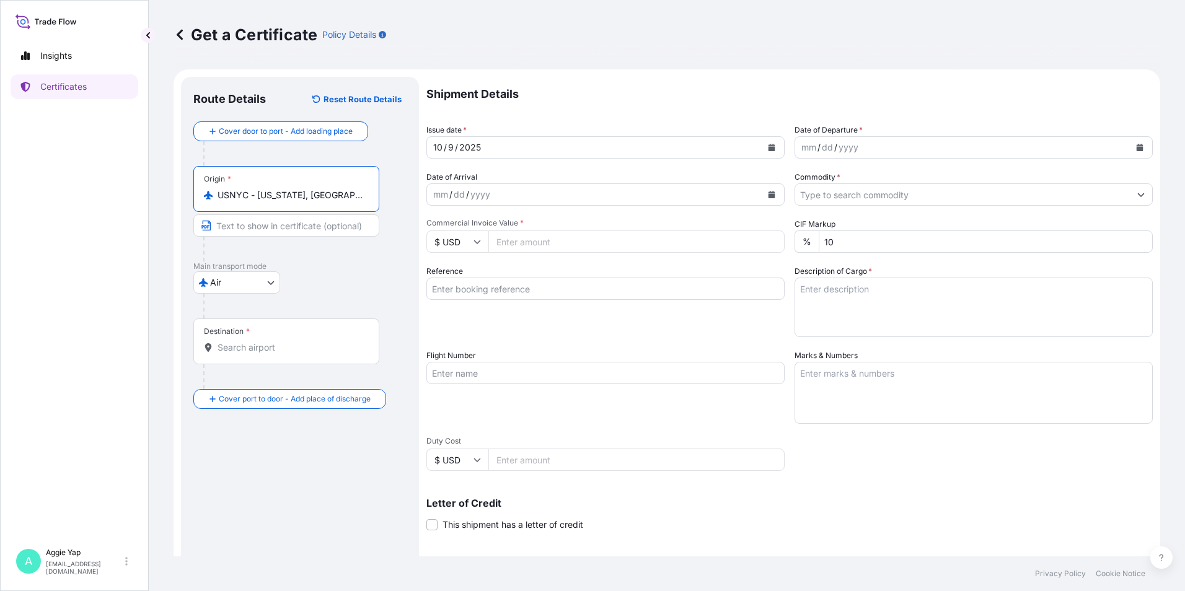
type input "USNYC - [US_STATE], [GEOGRAPHIC_DATA]"
click at [258, 226] on input "Text to appear on certificate" at bounding box center [286, 226] width 186 height 22
type input "[US_STATE]"
click at [261, 338] on div "Destination *" at bounding box center [286, 342] width 186 height 46
click at [261, 342] on input "Destination *" at bounding box center [291, 348] width 146 height 12
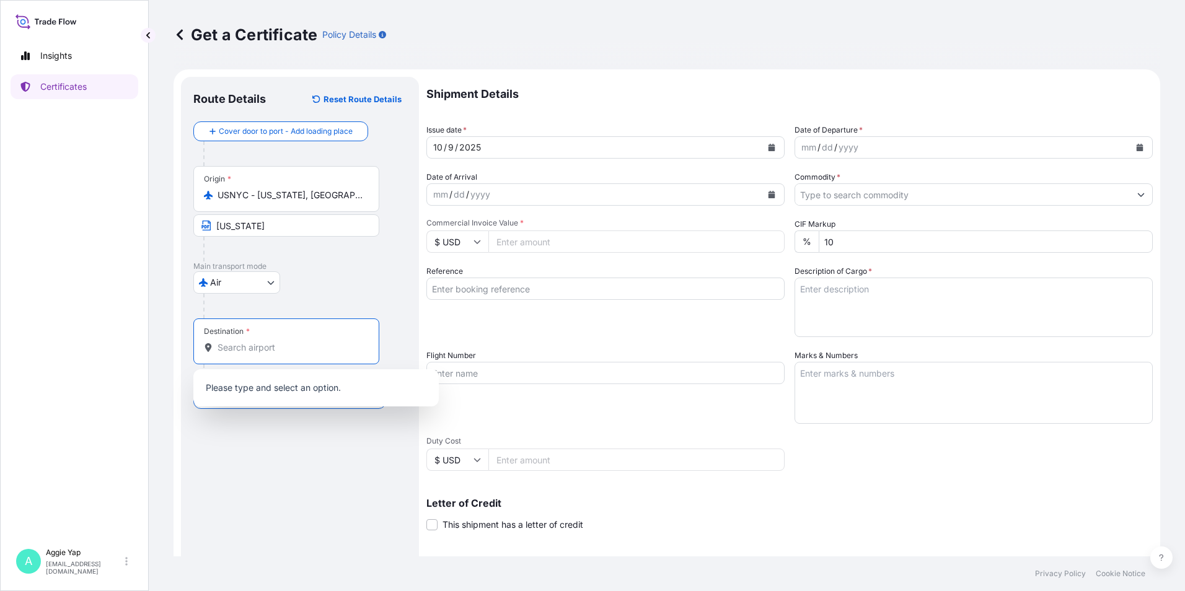
click at [245, 349] on input "Destination *" at bounding box center [291, 348] width 146 height 12
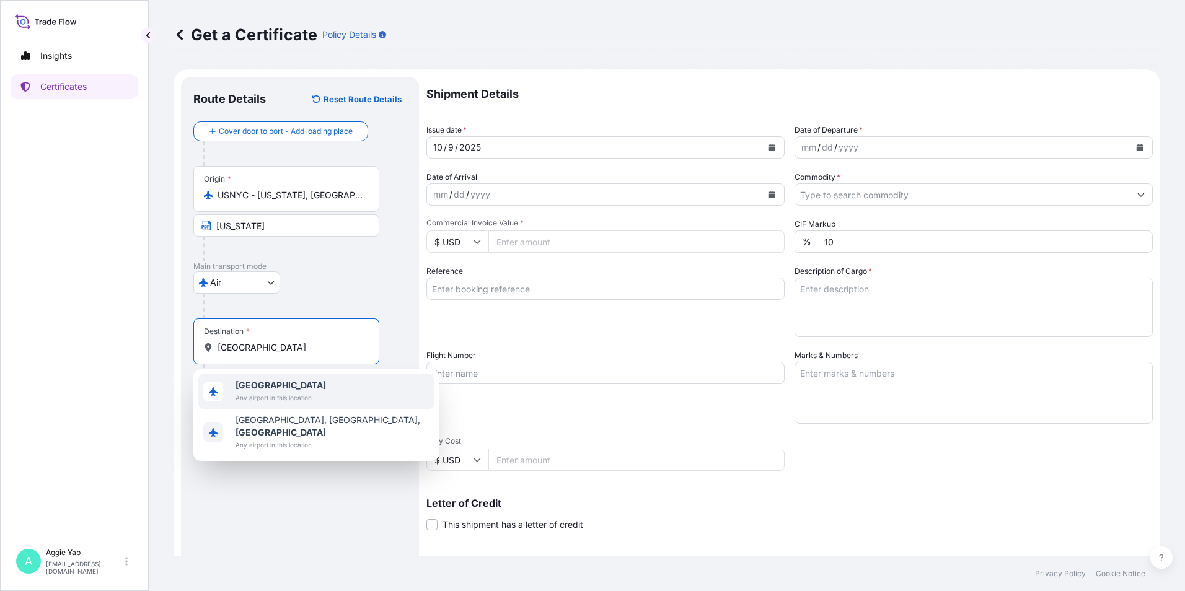
click at [312, 388] on span "[GEOGRAPHIC_DATA]" at bounding box center [281, 385] width 91 height 12
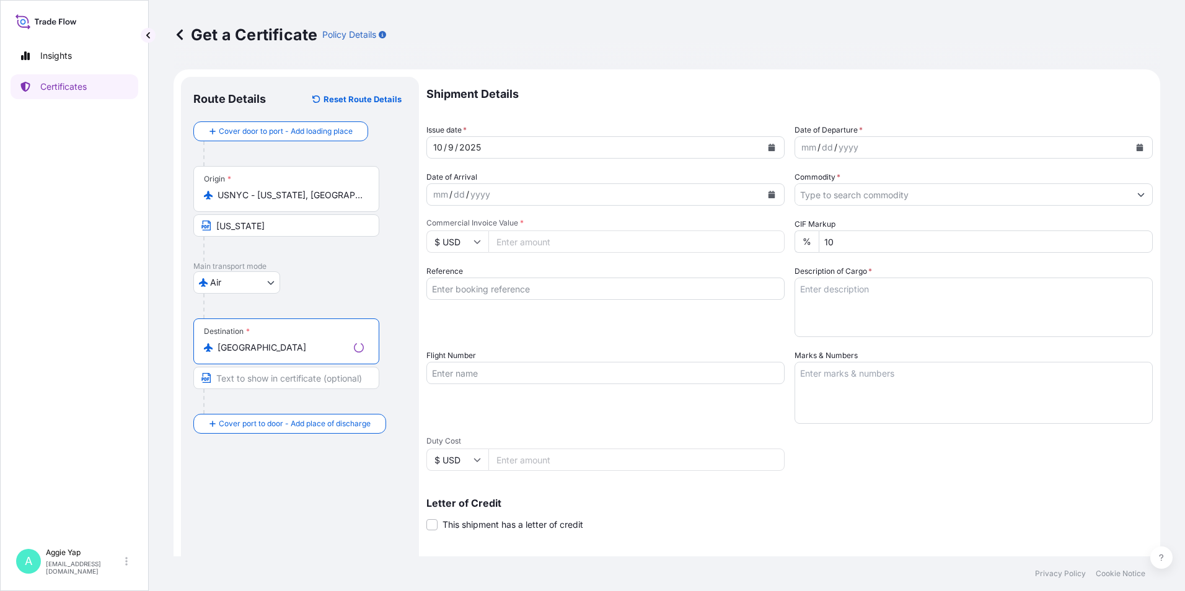
click at [264, 376] on input "Text to appear on certificate" at bounding box center [286, 378] width 186 height 22
click at [285, 354] on div "Destination * [GEOGRAPHIC_DATA]" at bounding box center [286, 342] width 186 height 46
click at [285, 354] on input "[GEOGRAPHIC_DATA]" at bounding box center [283, 348] width 131 height 12
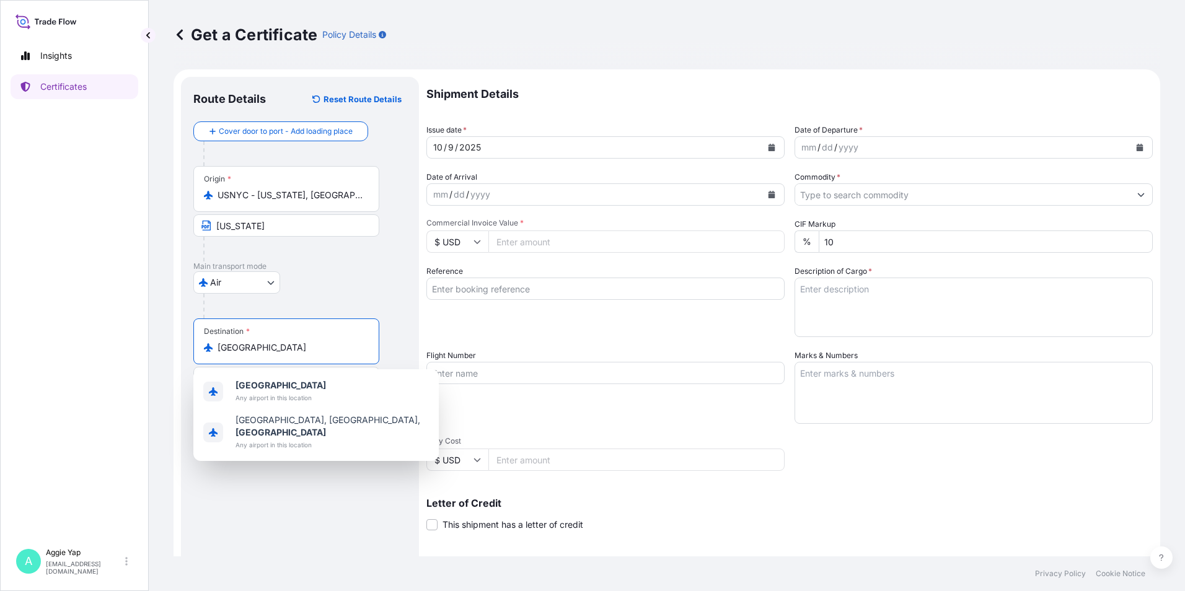
drag, startPoint x: 296, startPoint y: 350, endPoint x: 140, endPoint y: 343, distance: 156.4
click at [141, 343] on div "Insights Certificates A [PERSON_NAME] [EMAIL_ADDRESS][DOMAIN_NAME] Get a Certif…" at bounding box center [592, 295] width 1185 height 591
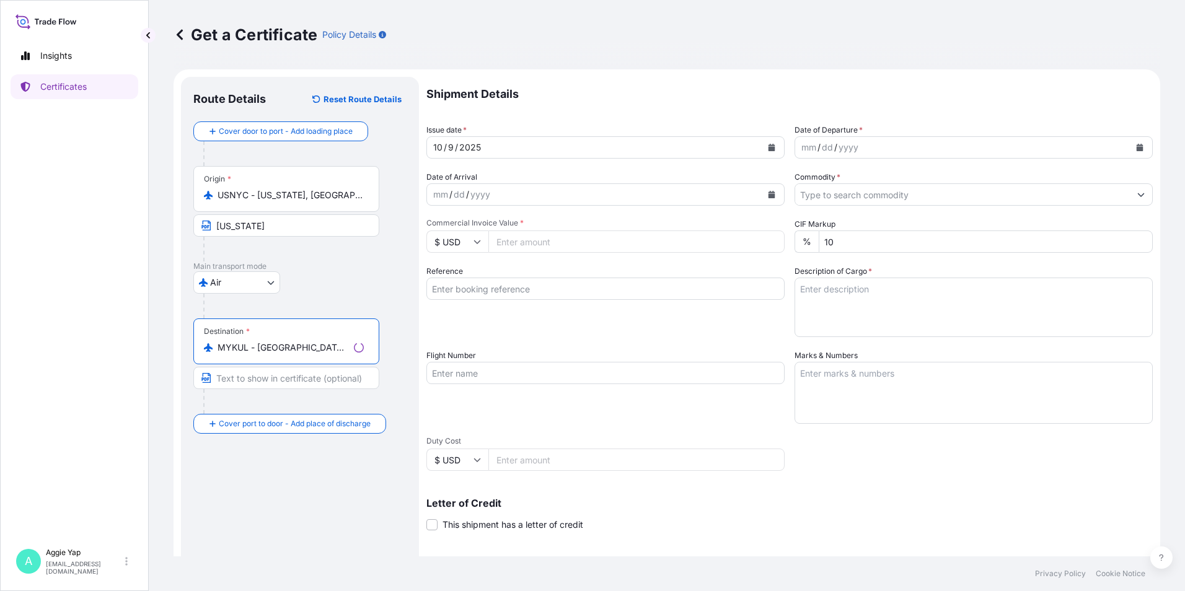
type input "MYKUL - [GEOGRAPHIC_DATA], [GEOGRAPHIC_DATA]"
drag, startPoint x: 254, startPoint y: 374, endPoint x: 250, endPoint y: 381, distance: 6.9
click at [254, 376] on input "Text to appear on certificate" at bounding box center [286, 378] width 186 height 22
type input "[GEOGRAPHIC_DATA]"
click at [778, 146] on div "[DATE]" at bounding box center [606, 147] width 358 height 22
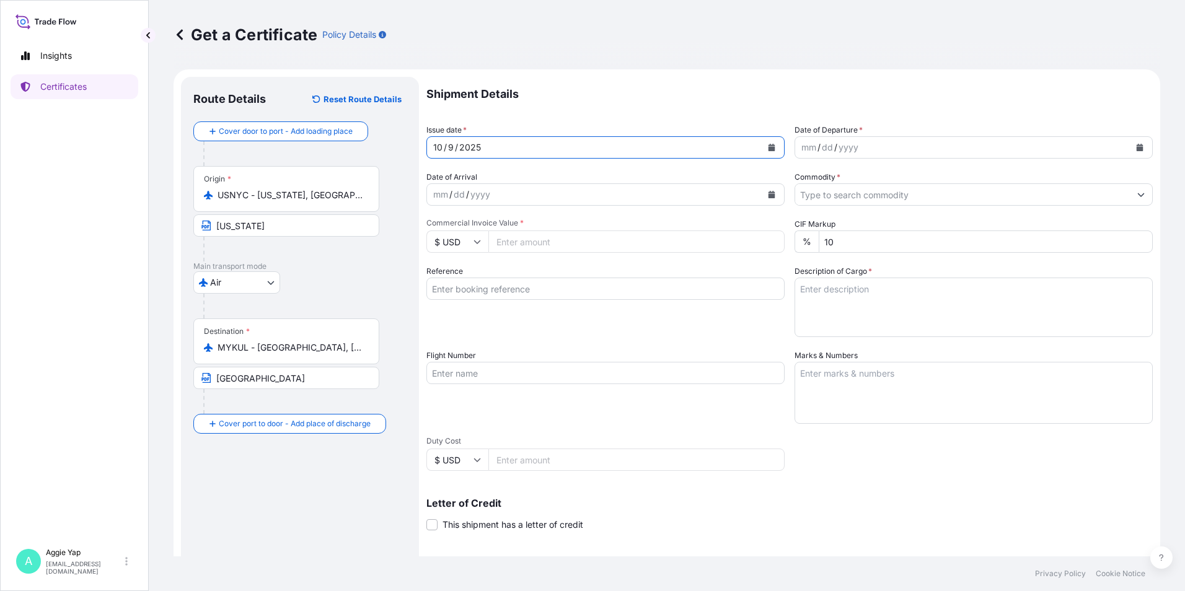
click at [768, 149] on icon "Calendar" at bounding box center [771, 147] width 7 height 7
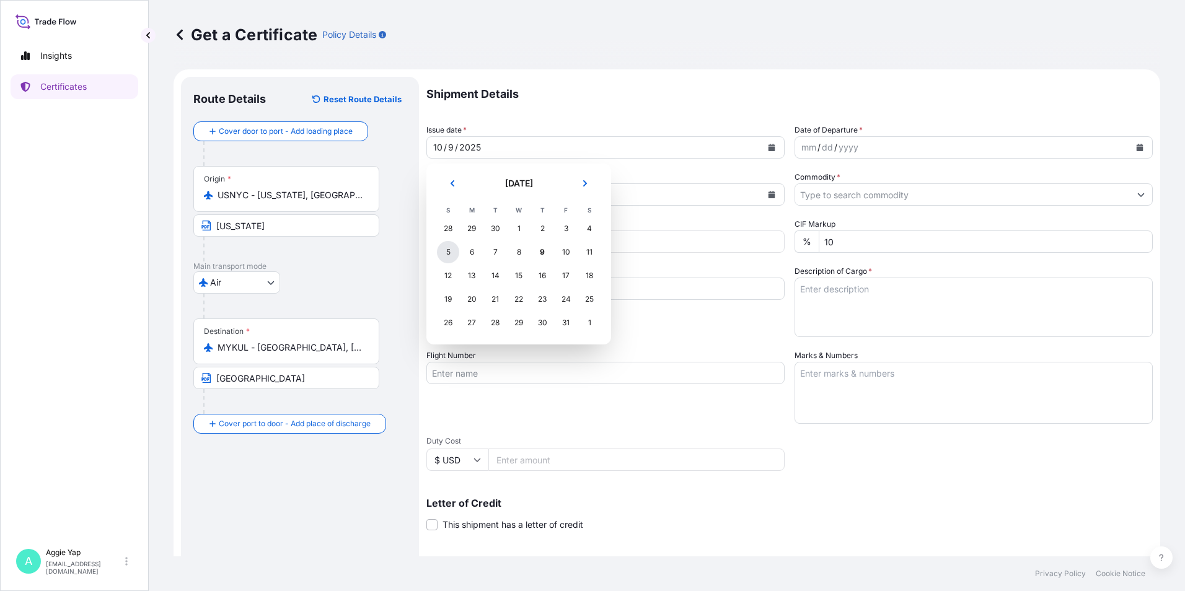
click at [441, 253] on div "5" at bounding box center [448, 252] width 22 height 22
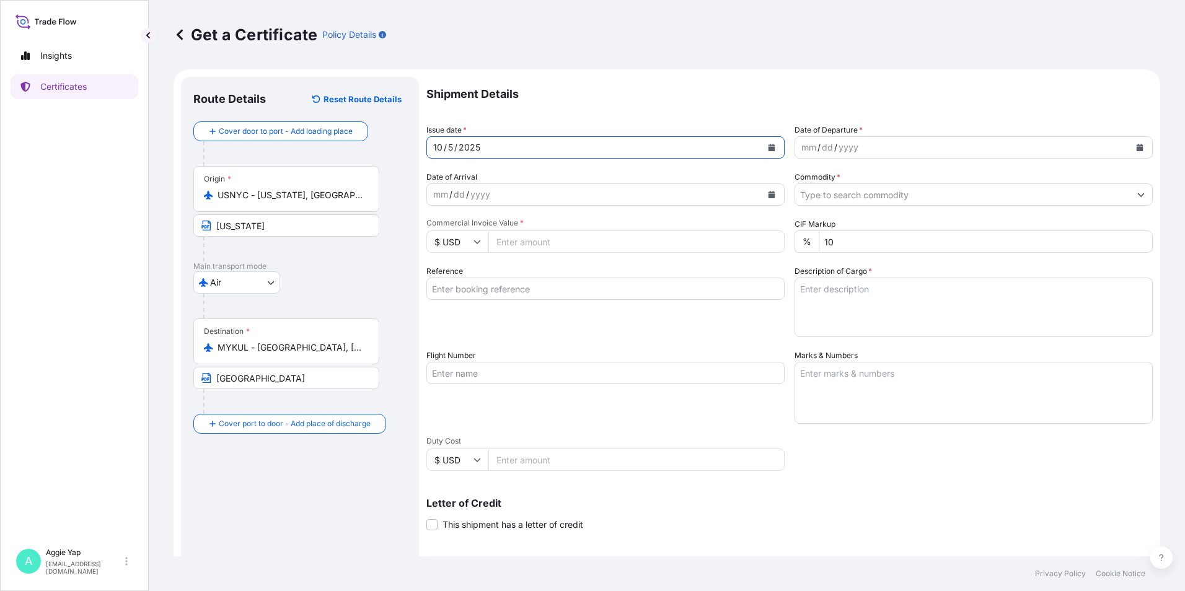
click at [1137, 149] on icon "Calendar" at bounding box center [1140, 147] width 7 height 7
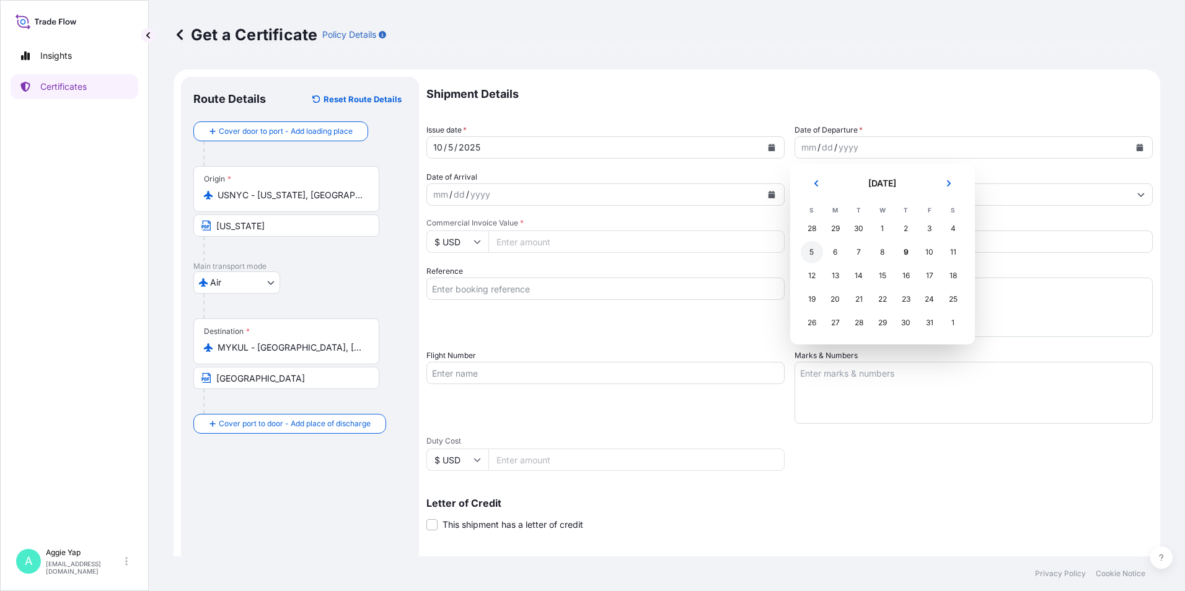
click at [810, 252] on div "5" at bounding box center [812, 252] width 22 height 22
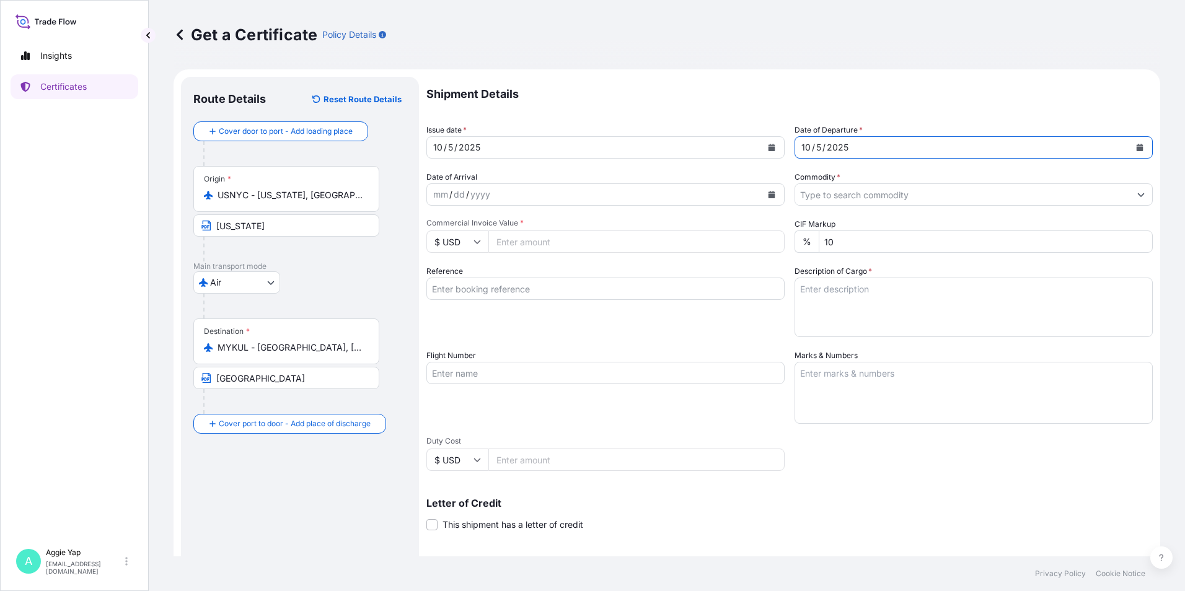
click at [889, 198] on input "Commodity *" at bounding box center [962, 195] width 335 height 22
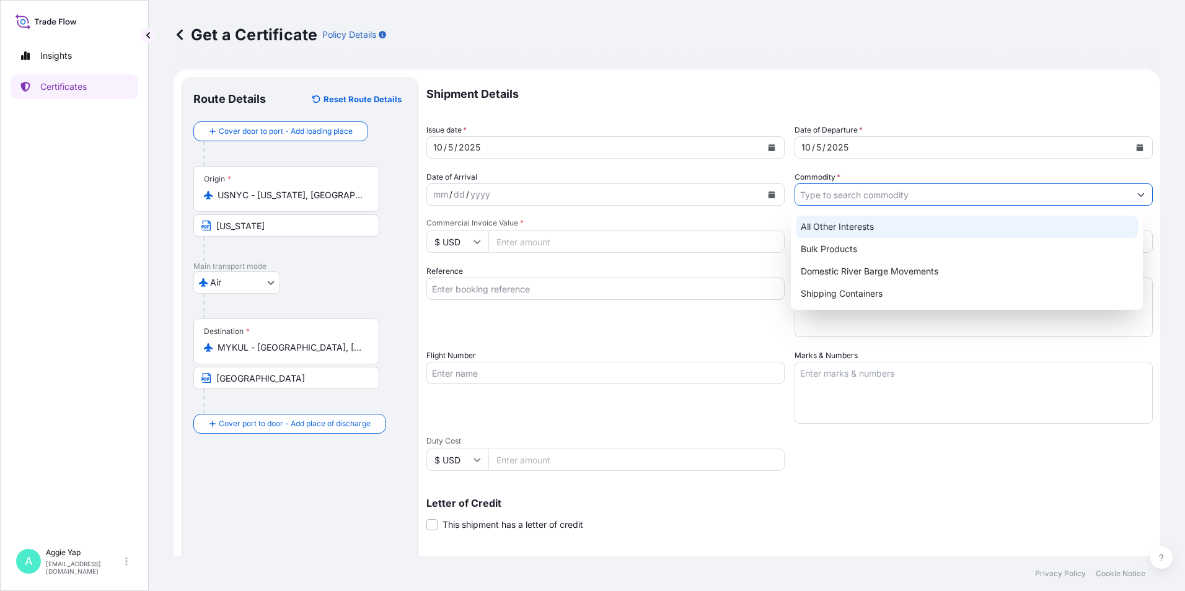
click at [846, 226] on div "All Other Interests" at bounding box center [967, 227] width 343 height 22
type input "All Other Interests"
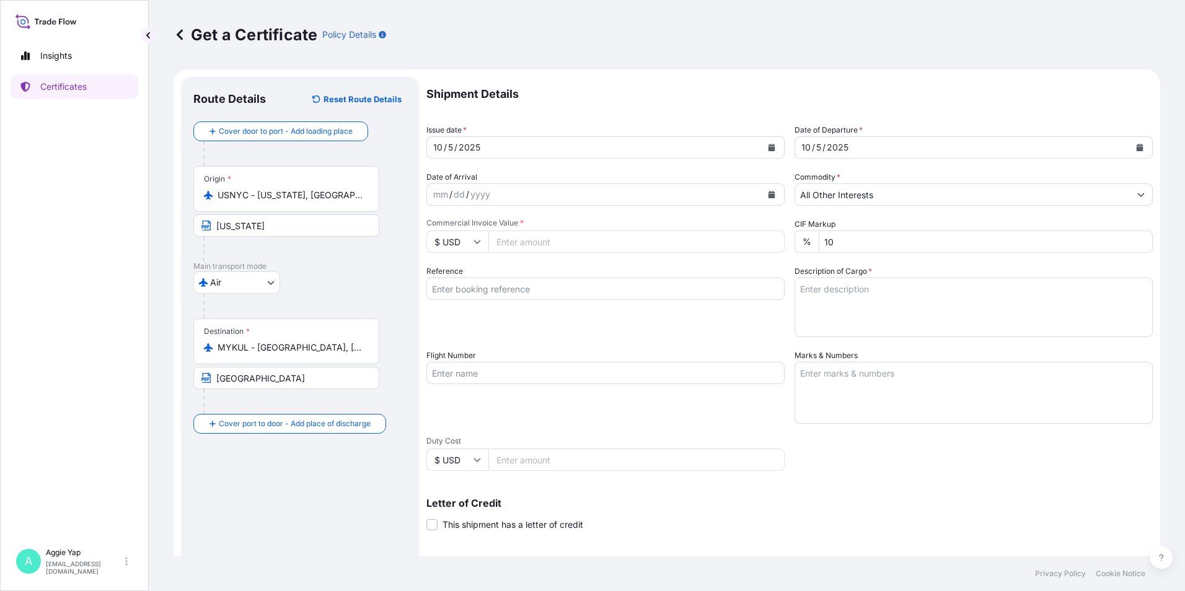
click at [550, 242] on input "Commercial Invoice Value *" at bounding box center [637, 242] width 296 height 22
type input "4629.26"
click at [523, 297] on input "Reference" at bounding box center [606, 289] width 358 height 22
type input "CAREPRO SPECIALTY PTE LTD"
type input "2099"
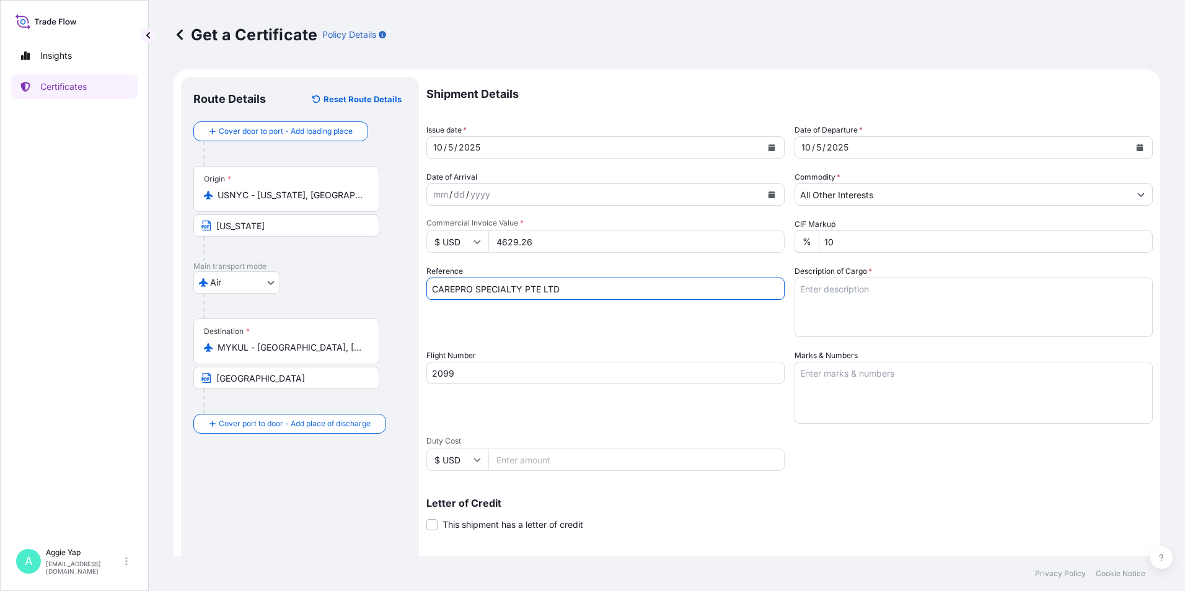
type input "LUBRIZOL [GEOGRAPHIC_DATA] (PTE) LTD"
drag, startPoint x: 525, startPoint y: 288, endPoint x: 699, endPoint y: 298, distance: 173.9
click at [699, 298] on input "CAREPRO SPECIALTY PTE LTD" at bounding box center [606, 289] width 358 height 22
type input "CAREPRO SPECIALTY SDN BHD"
click at [732, 339] on div "Shipment Details Issue date * [DATE] Date of Departure * [DATE] Date of Arrival…" at bounding box center [790, 372] width 727 height 591
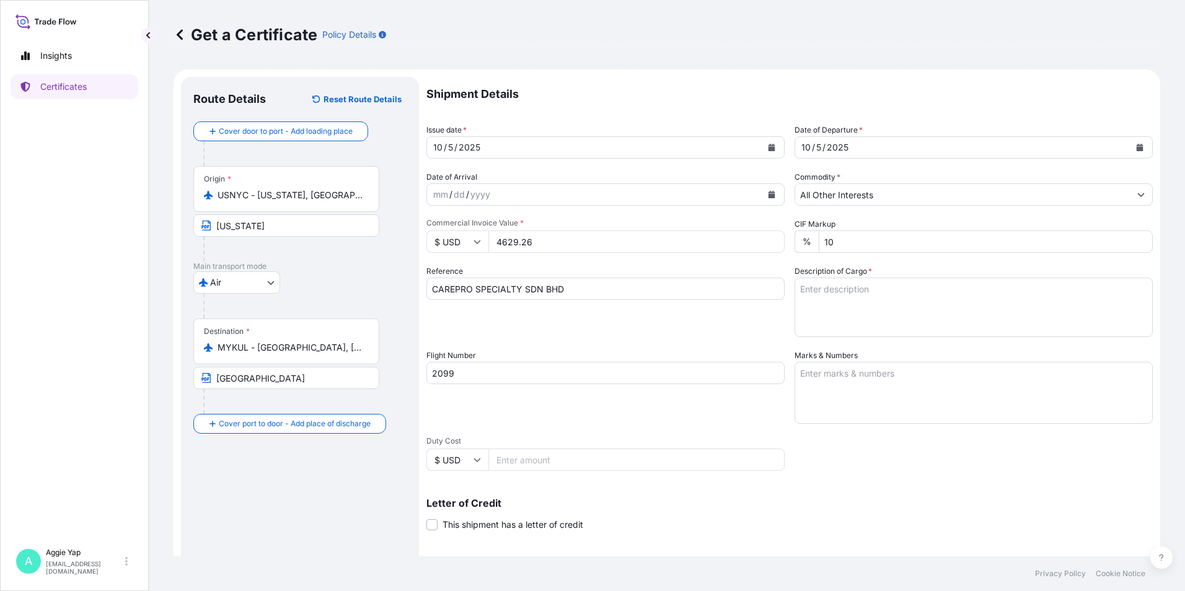
click at [844, 288] on textarea "Description of Cargo *" at bounding box center [974, 308] width 358 height 60
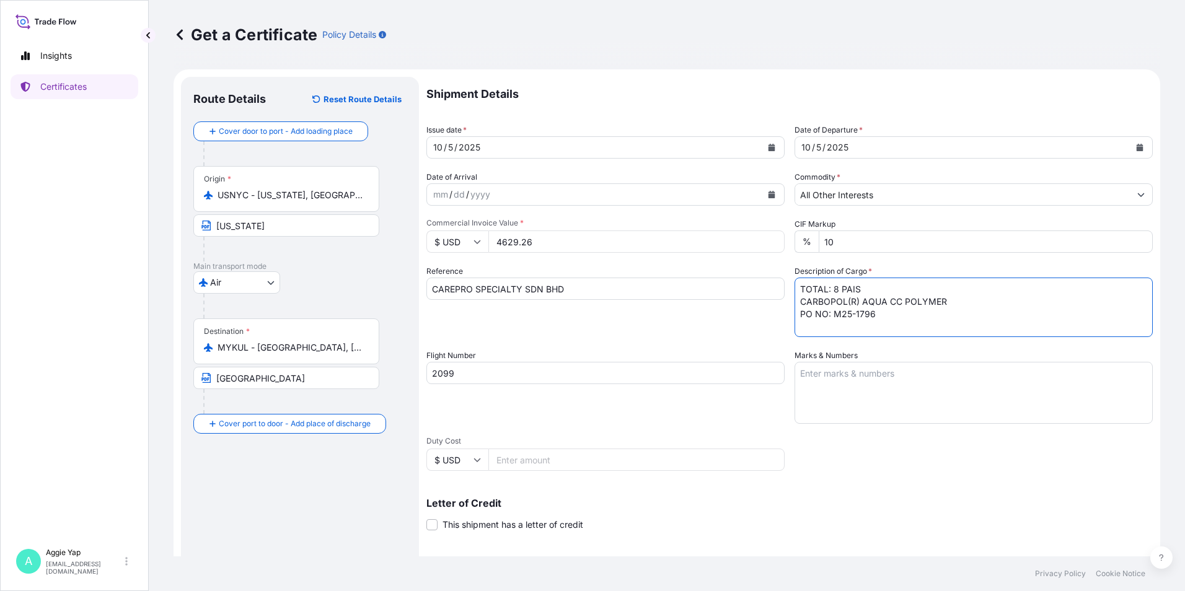
type textarea "TOTAL: 8 PAIS CARBOPOL(R) AQUA CC POLYMER PO NO: M25-1796"
click at [576, 415] on div "Flight Number 2099" at bounding box center [606, 387] width 358 height 74
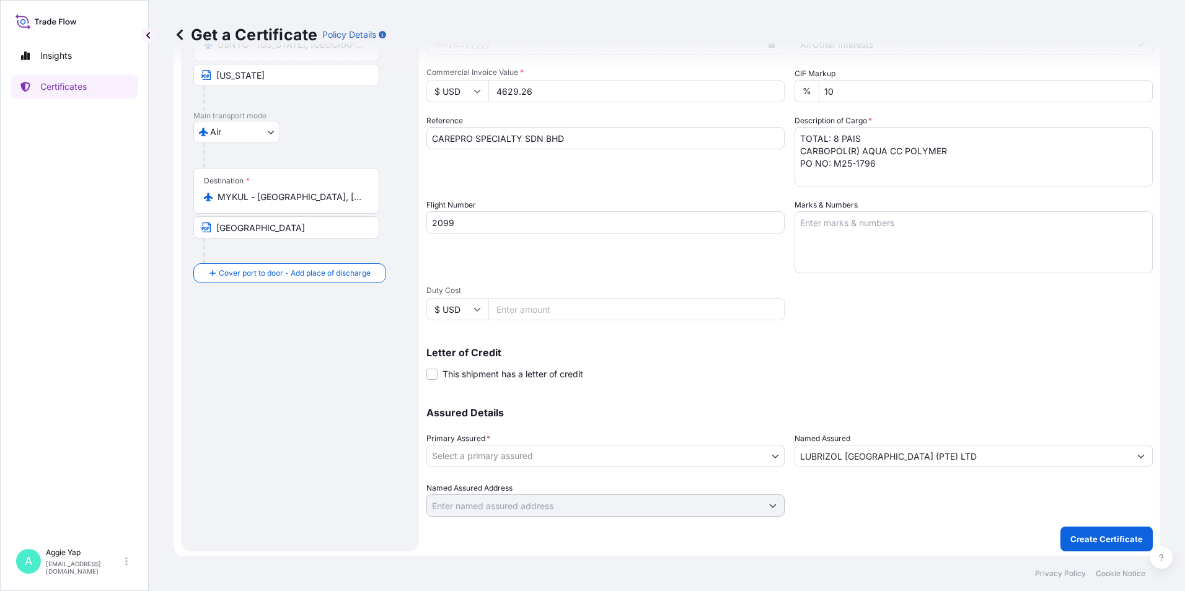
scroll to position [153, 0]
drag, startPoint x: 481, startPoint y: 221, endPoint x: 347, endPoint y: 209, distance: 134.4
click at [402, 213] on form "Route Details Reset Route Details Cover door to port - Add loading place Place …" at bounding box center [667, 236] width 987 height 640
type input "0004"
click at [557, 454] on body "Insights Certificates A [PERSON_NAME] [EMAIL_ADDRESS][DOMAIN_NAME] Get a Certif…" at bounding box center [592, 295] width 1185 height 591
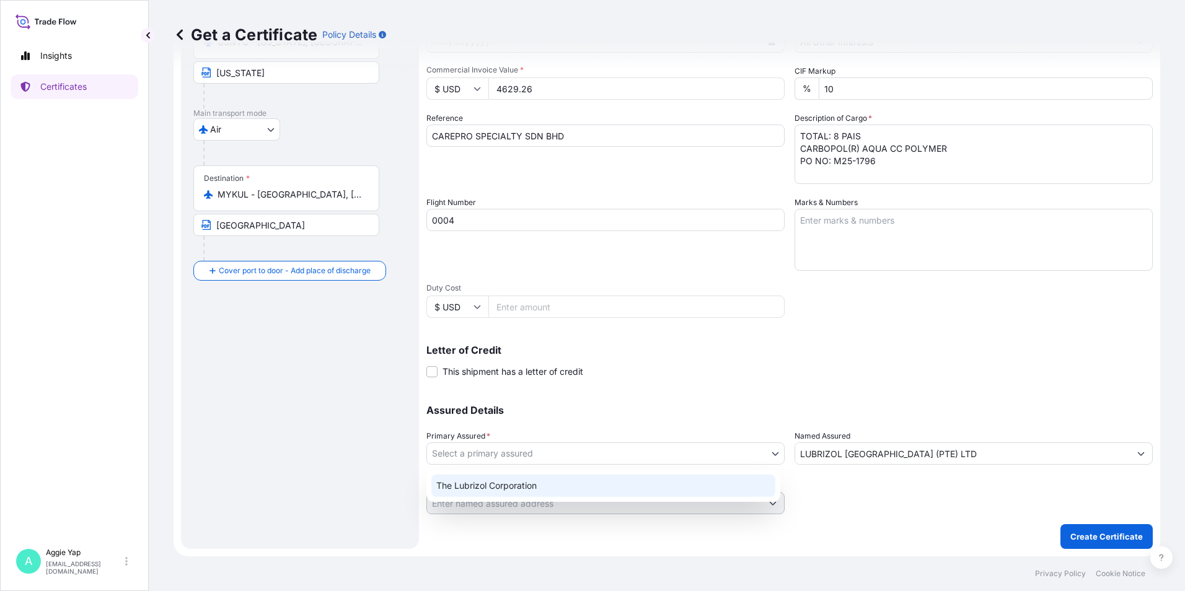
click at [539, 484] on div "The Lubrizol Corporation" at bounding box center [604, 486] width 344 height 22
select select "31566"
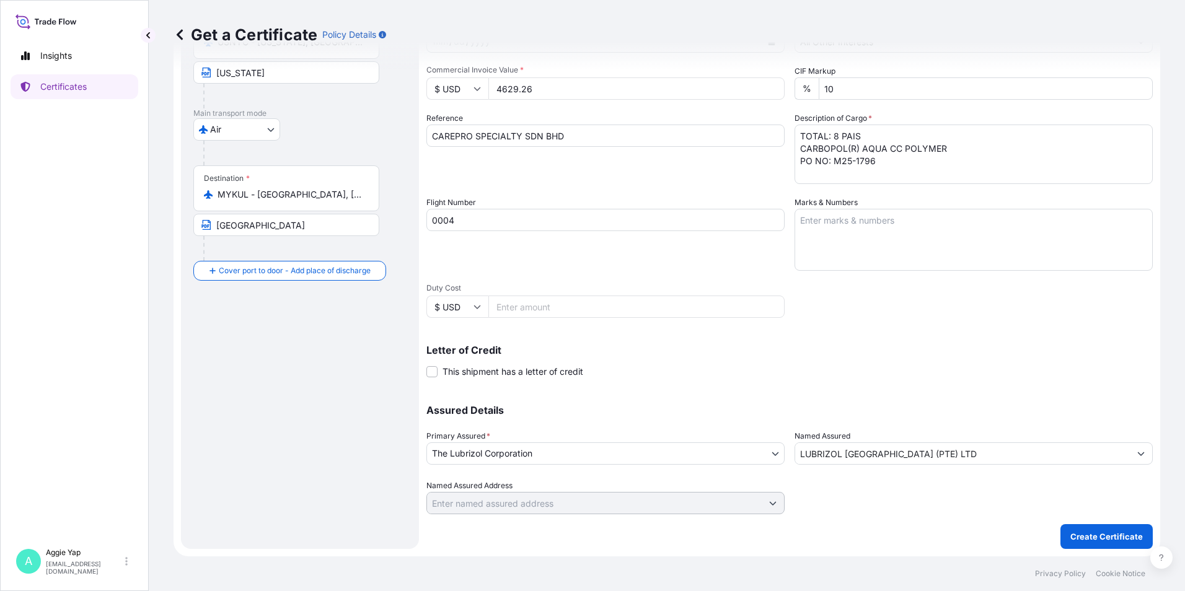
click at [875, 465] on div "Assured Details Primary Assured * The Lubrizol Corporation The Lubrizol Corpora…" at bounding box center [790, 453] width 727 height 124
drag, startPoint x: 873, startPoint y: 503, endPoint x: 779, endPoint y: 500, distance: 93.7
click at [872, 503] on div at bounding box center [974, 497] width 358 height 35
click at [859, 450] on input "LUBRIZOL [GEOGRAPHIC_DATA] (PTE) LTD" at bounding box center [962, 454] width 335 height 22
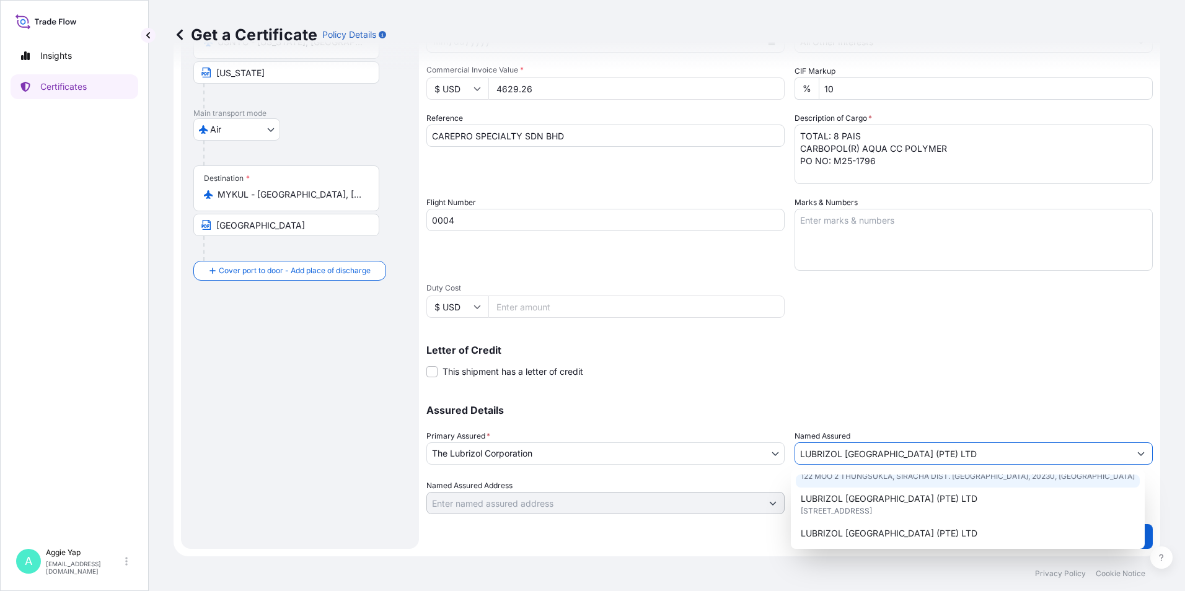
scroll to position [0, 0]
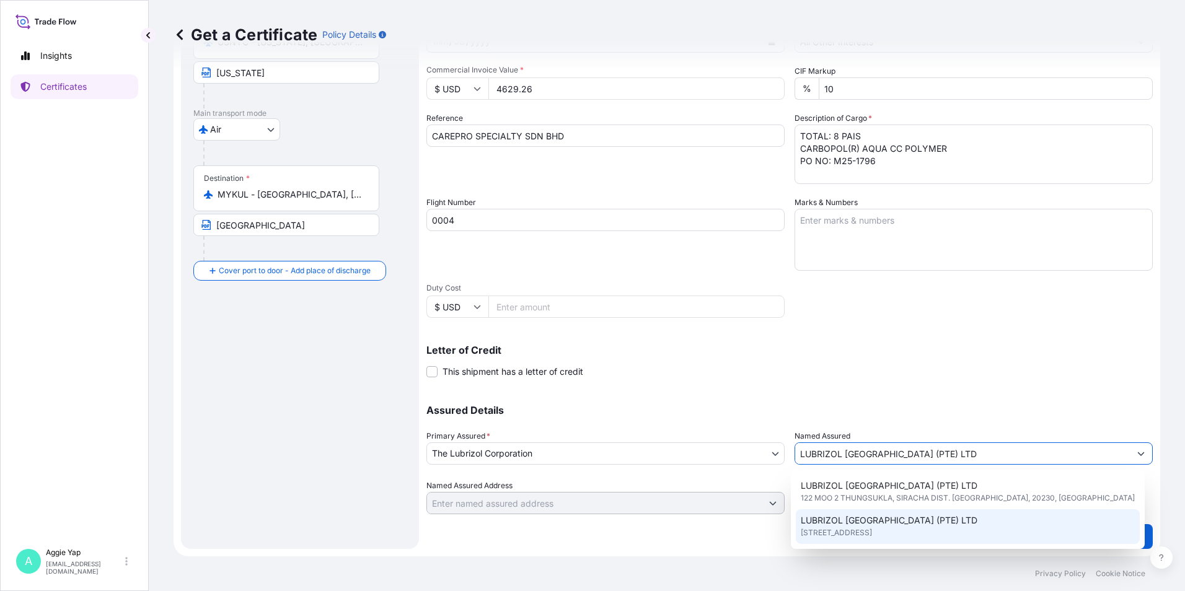
click at [851, 523] on span "LUBRIZOL [GEOGRAPHIC_DATA] (PTE) LTD" at bounding box center [889, 521] width 177 height 12
type input "[STREET_ADDRESS]"
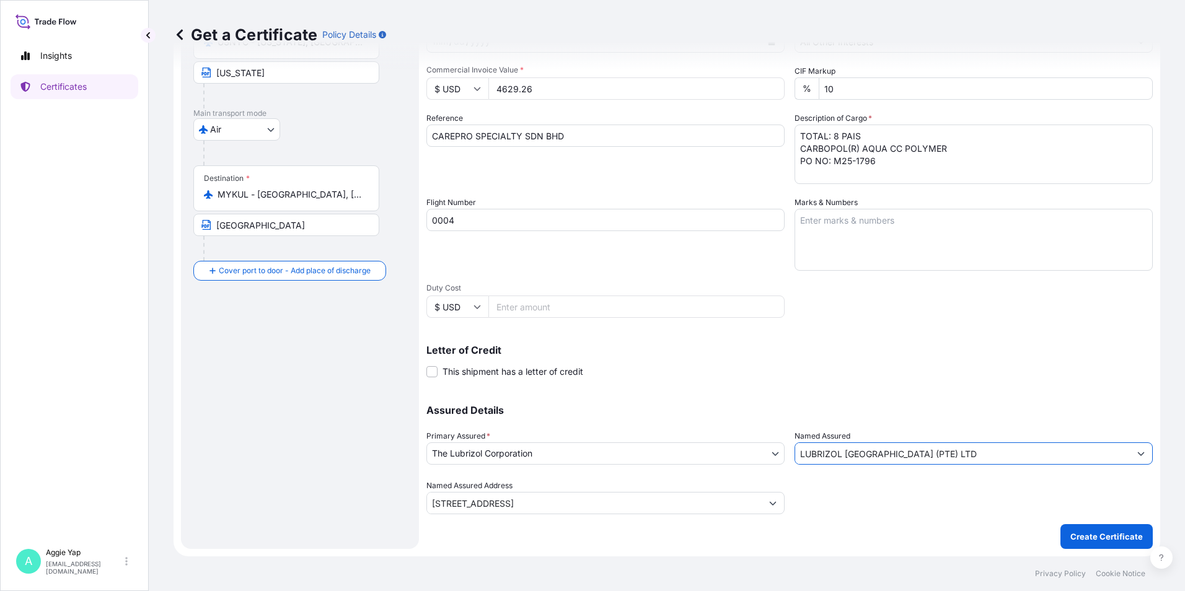
click at [764, 371] on div "Letter of Credit This shipment has a letter of credit Letter of credit * Letter…" at bounding box center [790, 361] width 727 height 33
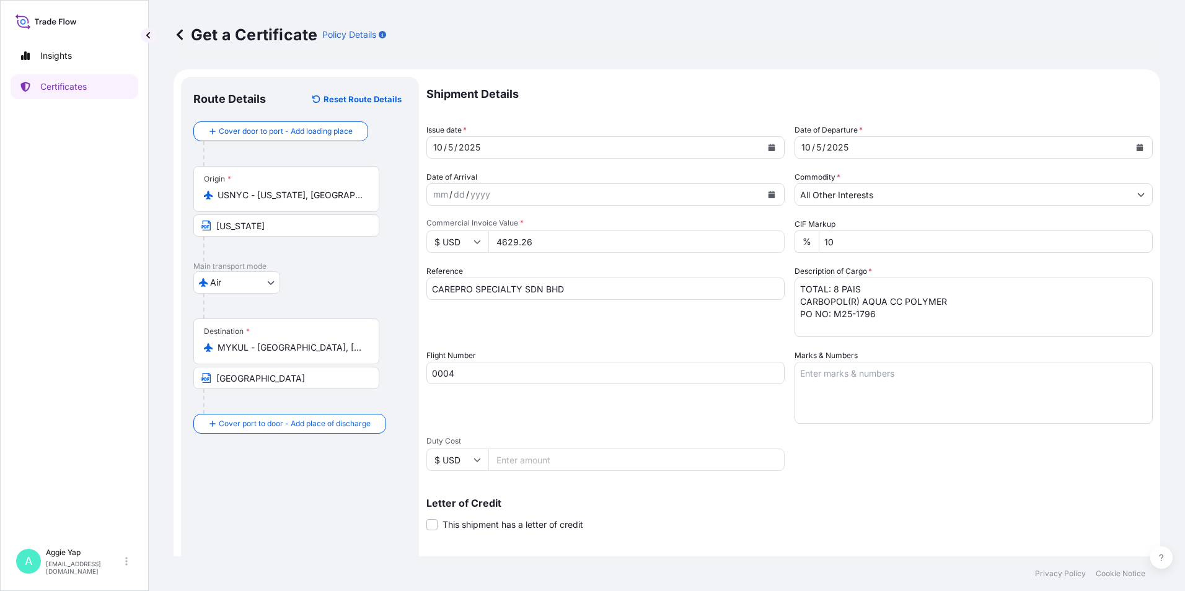
scroll to position [153, 0]
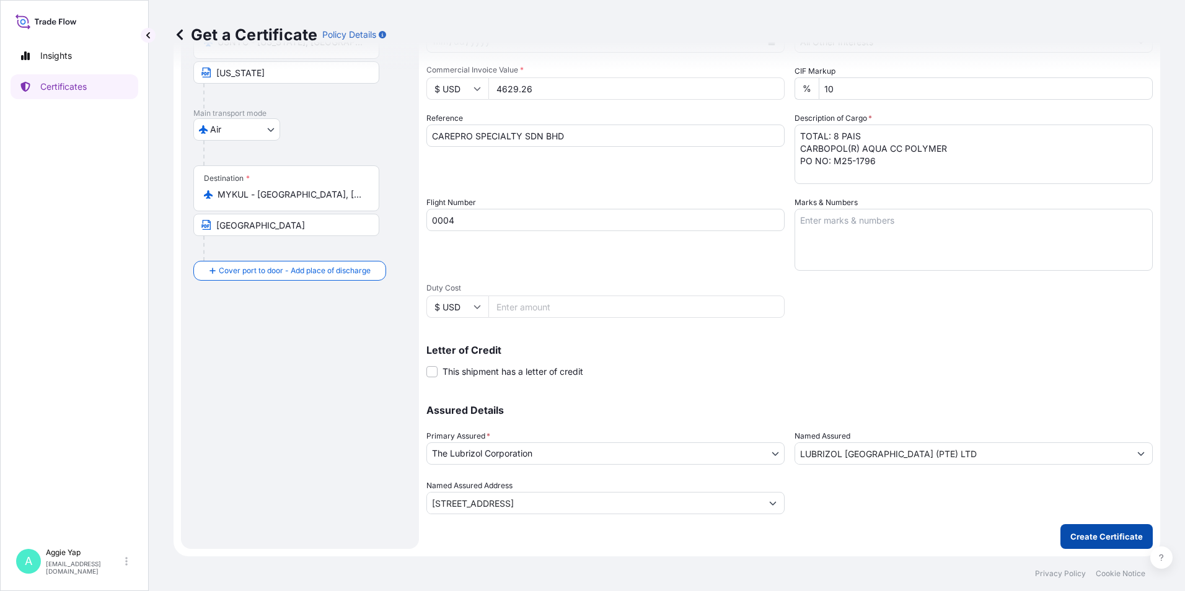
click at [1094, 541] on p "Create Certificate" at bounding box center [1107, 537] width 73 height 12
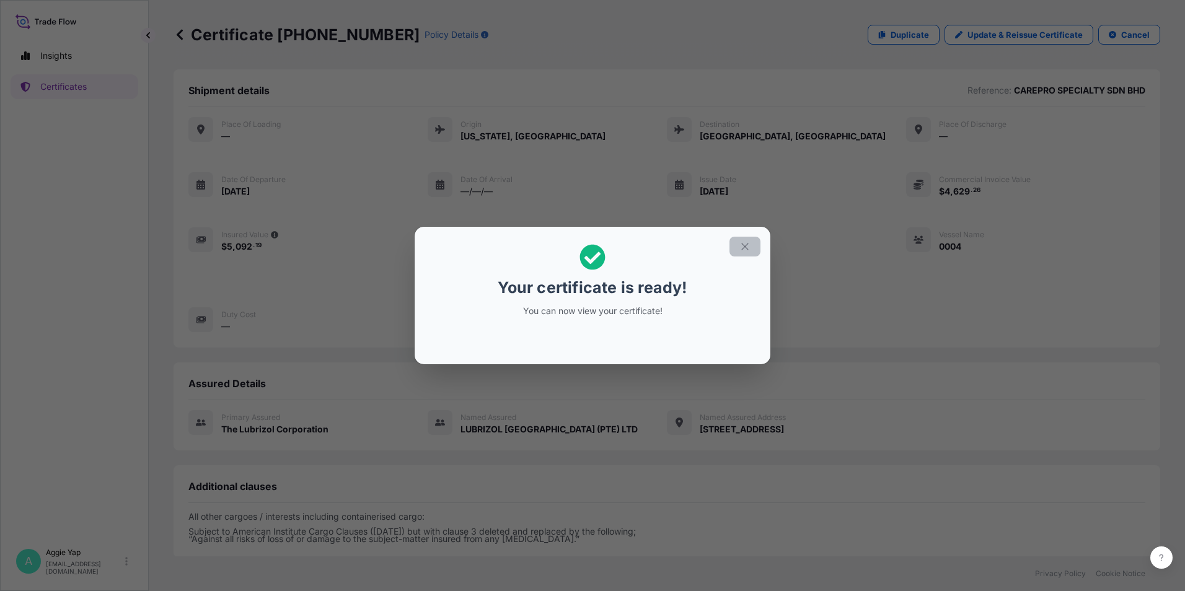
click at [745, 246] on icon "button" at bounding box center [745, 246] width 7 height 7
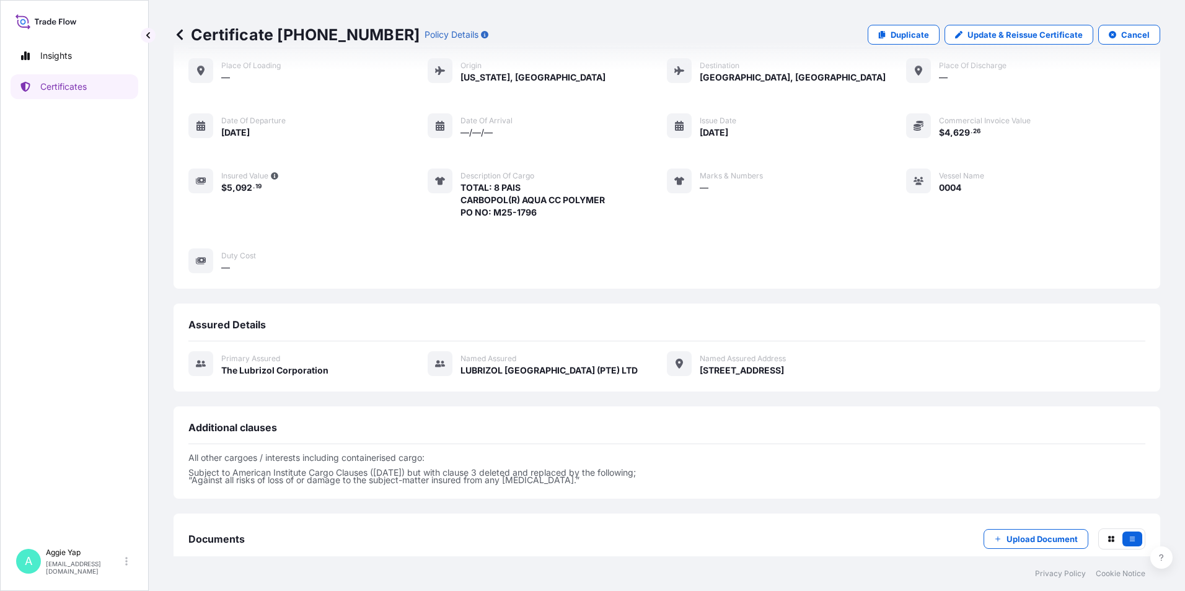
scroll to position [132, 0]
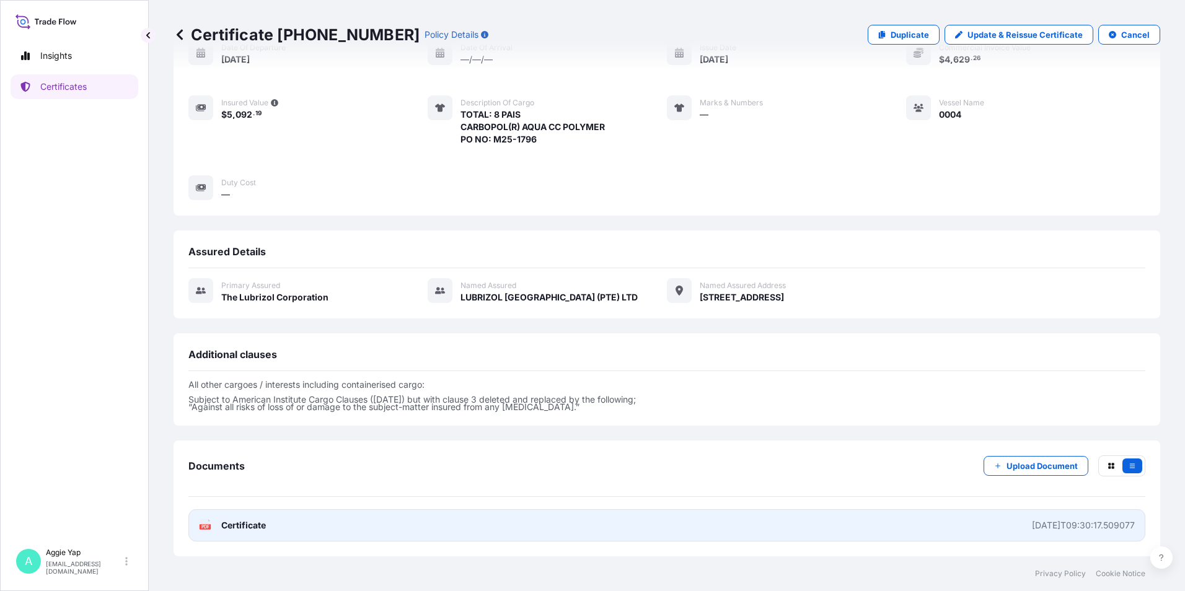
click at [290, 534] on link "PDF Certificate [DATE]T09:30:17.509077" at bounding box center [666, 526] width 957 height 32
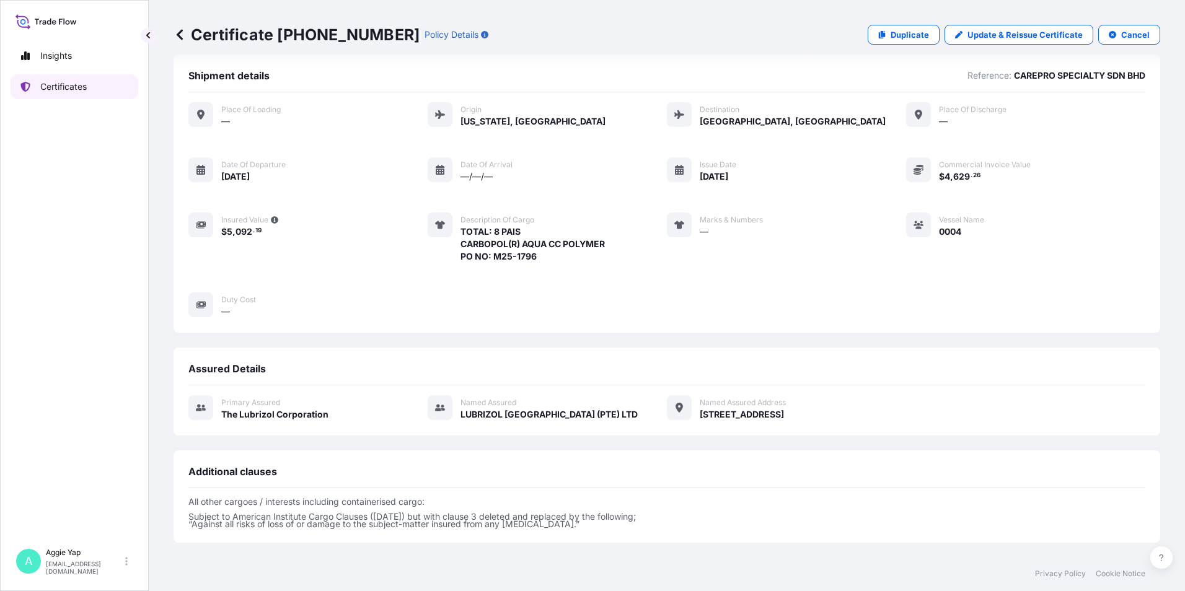
scroll to position [8, 0]
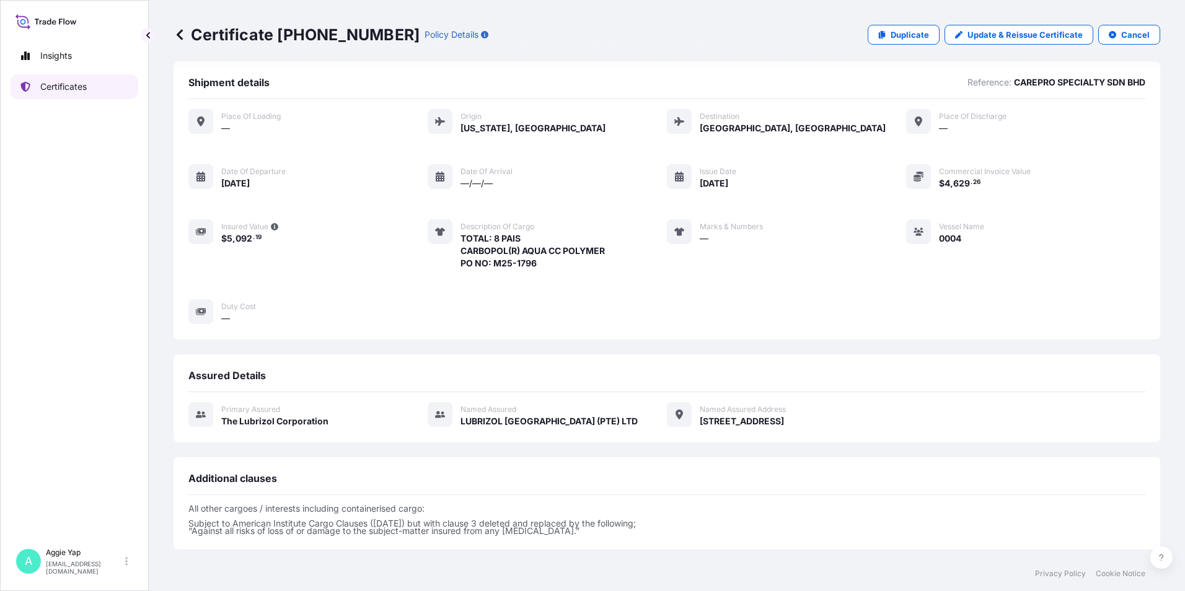
click at [61, 84] on p "Certificates" at bounding box center [63, 87] width 47 height 12
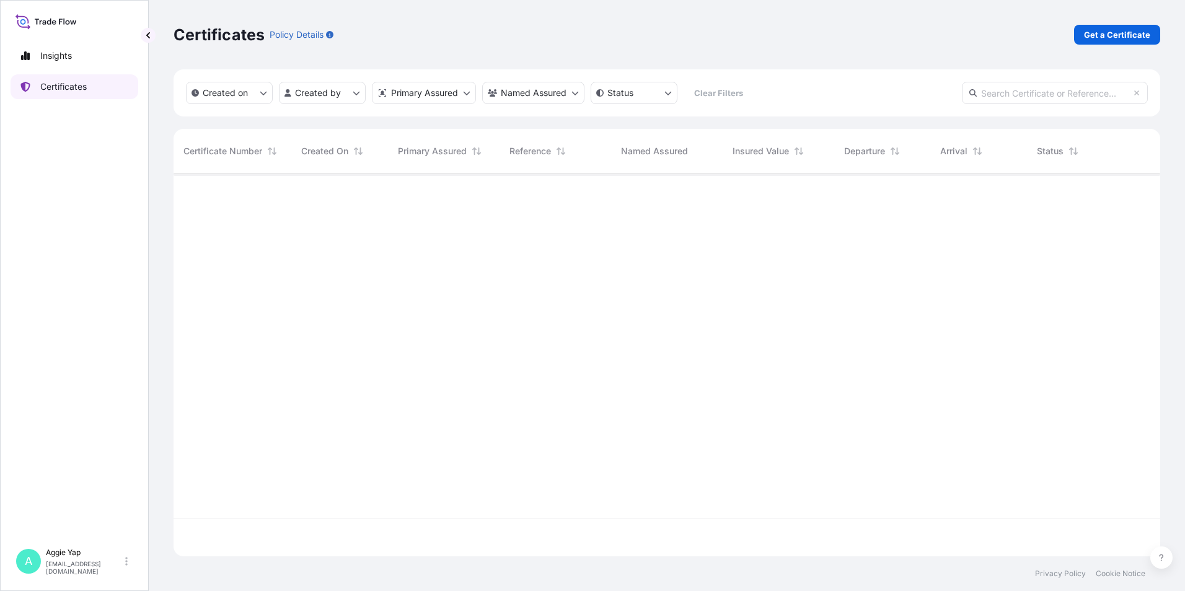
scroll to position [381, 978]
click at [256, 95] on button "Created on" at bounding box center [229, 93] width 87 height 22
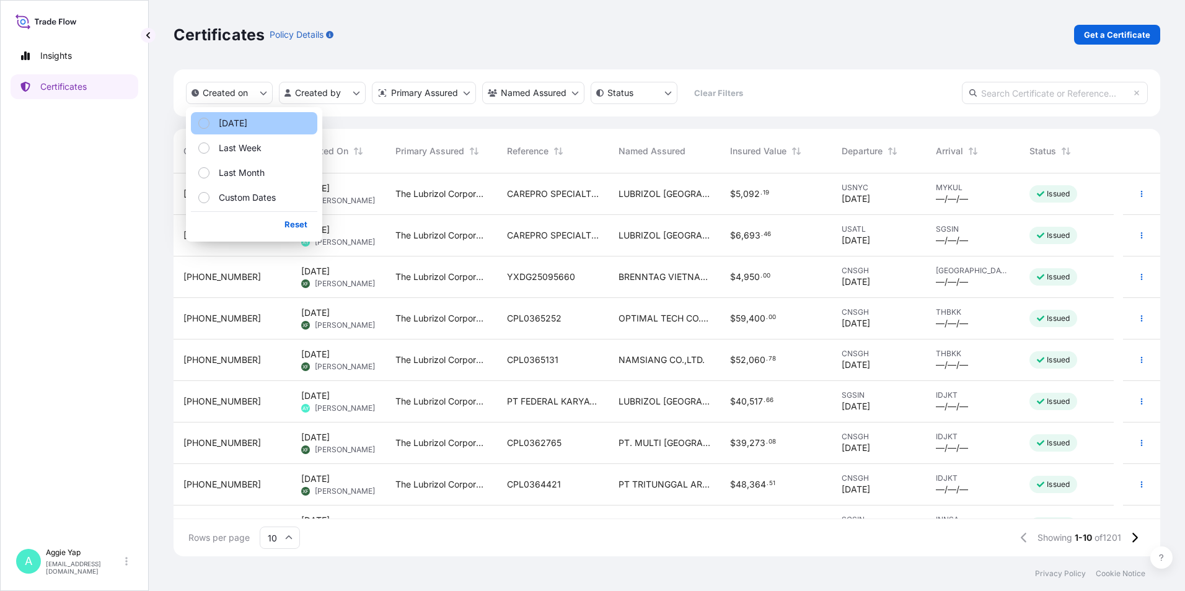
click at [253, 123] on button "[DATE]" at bounding box center [254, 123] width 126 height 22
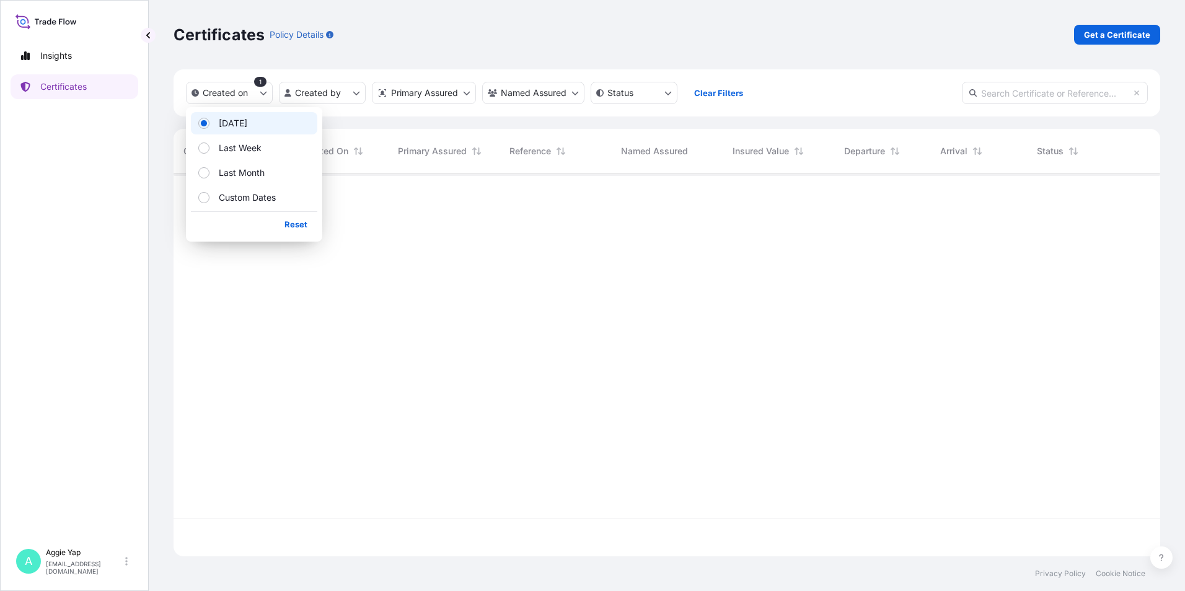
click at [578, 14] on div "Certificates Policy Details Get a Certificate" at bounding box center [667, 34] width 987 height 69
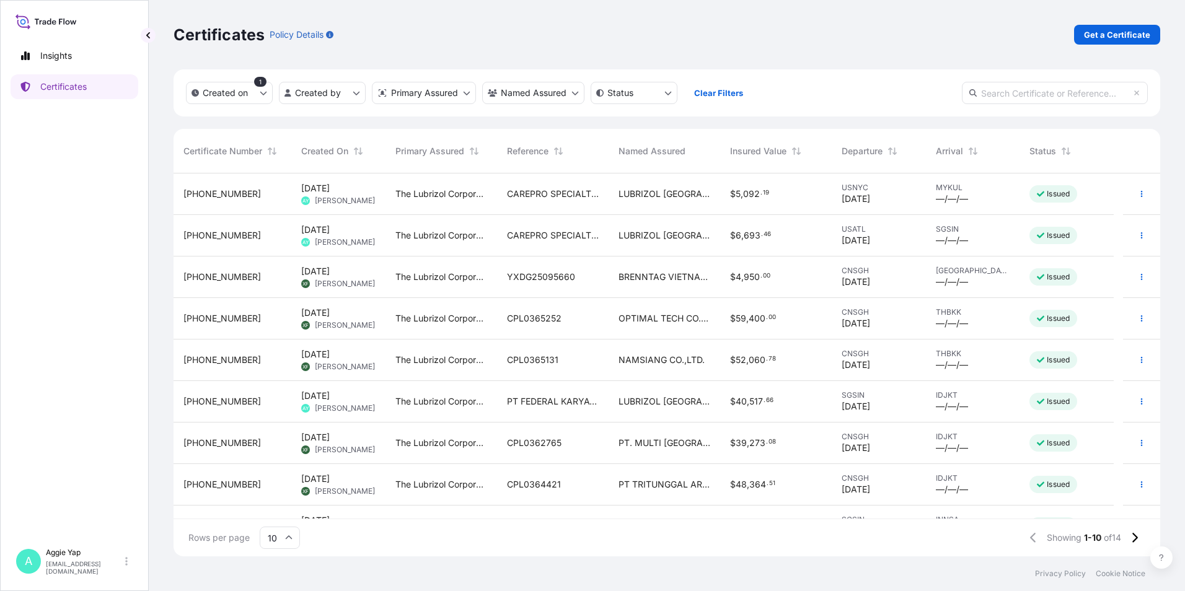
click at [599, 234] on div "CAREPRO SPECIALTY PTE LTD" at bounding box center [553, 236] width 112 height 42
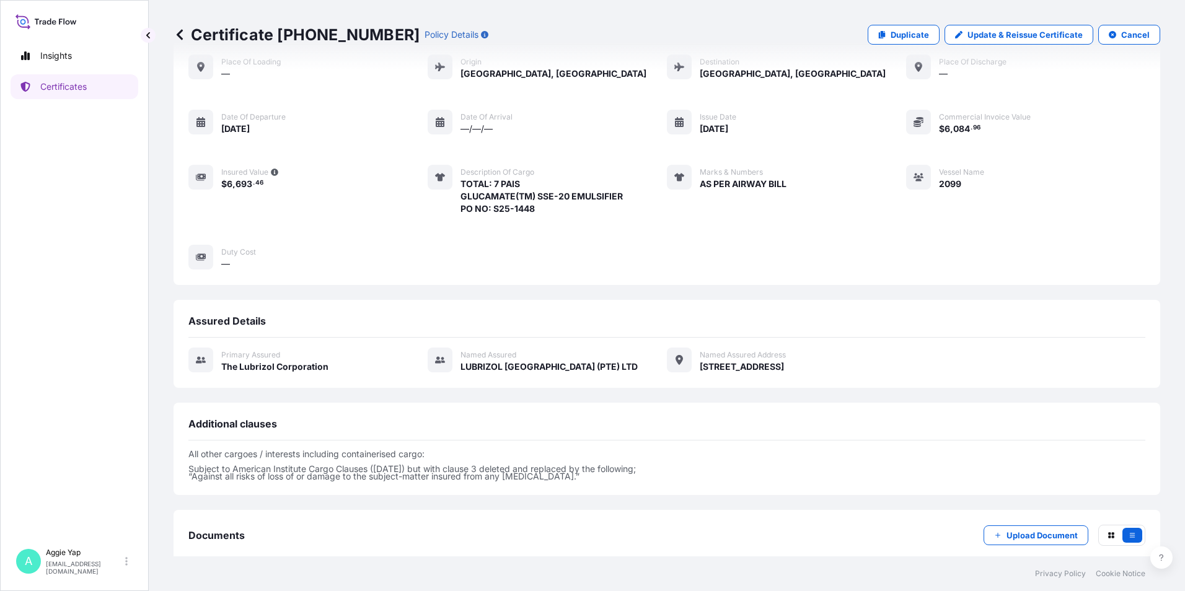
scroll to position [132, 0]
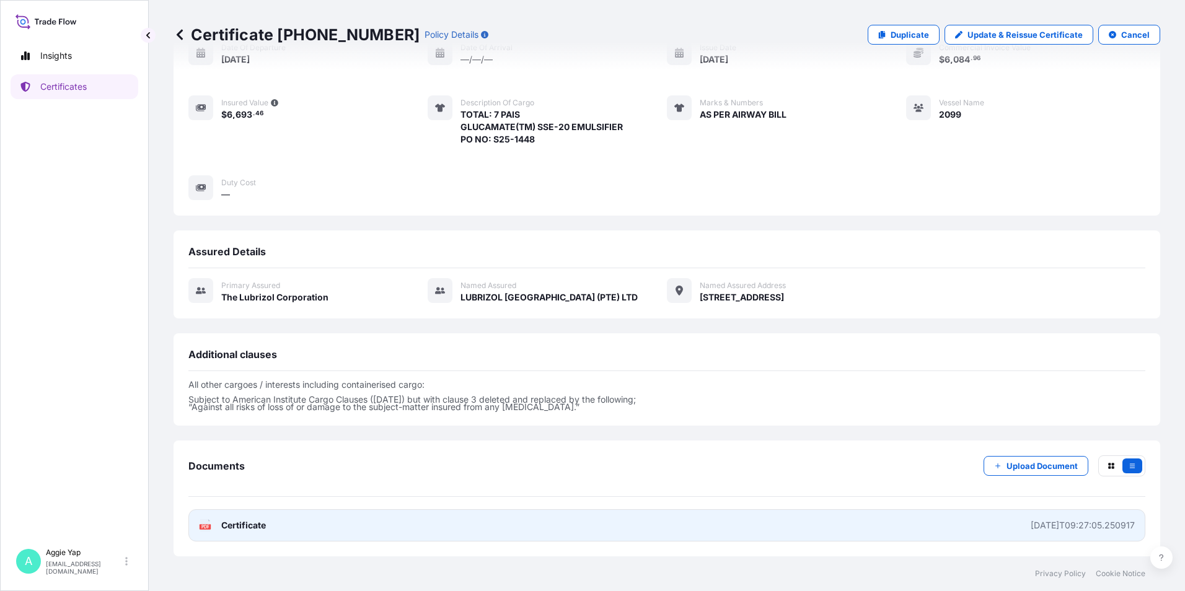
click at [479, 526] on link "PDF Certificate [DATE]T09:27:05.250917" at bounding box center [666, 526] width 957 height 32
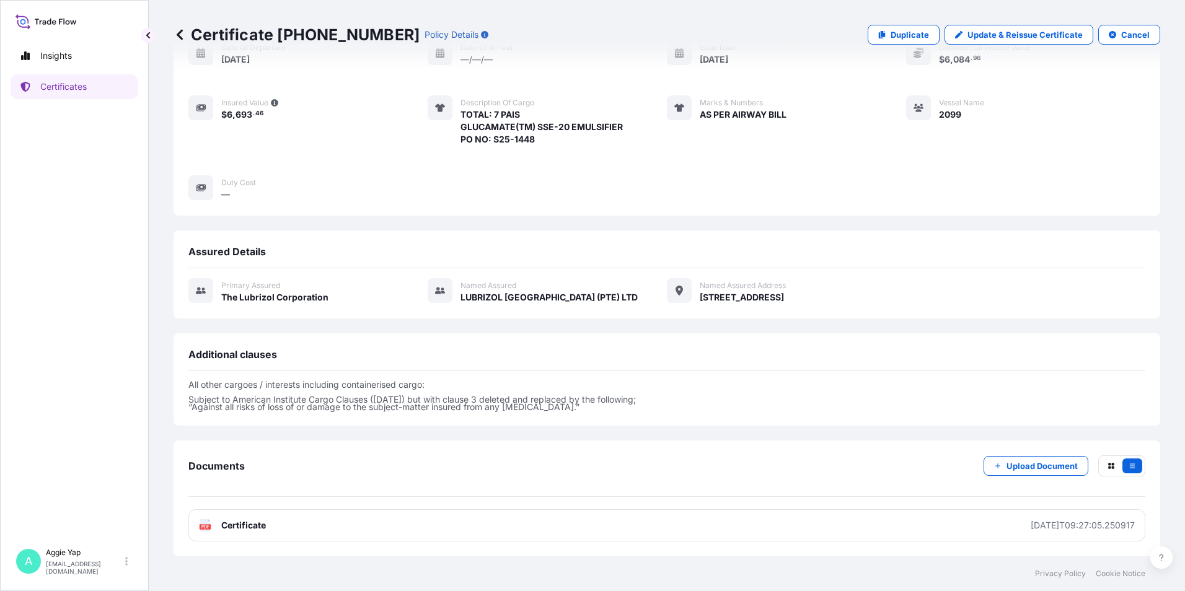
click at [182, 37] on icon at bounding box center [180, 35] width 12 height 12
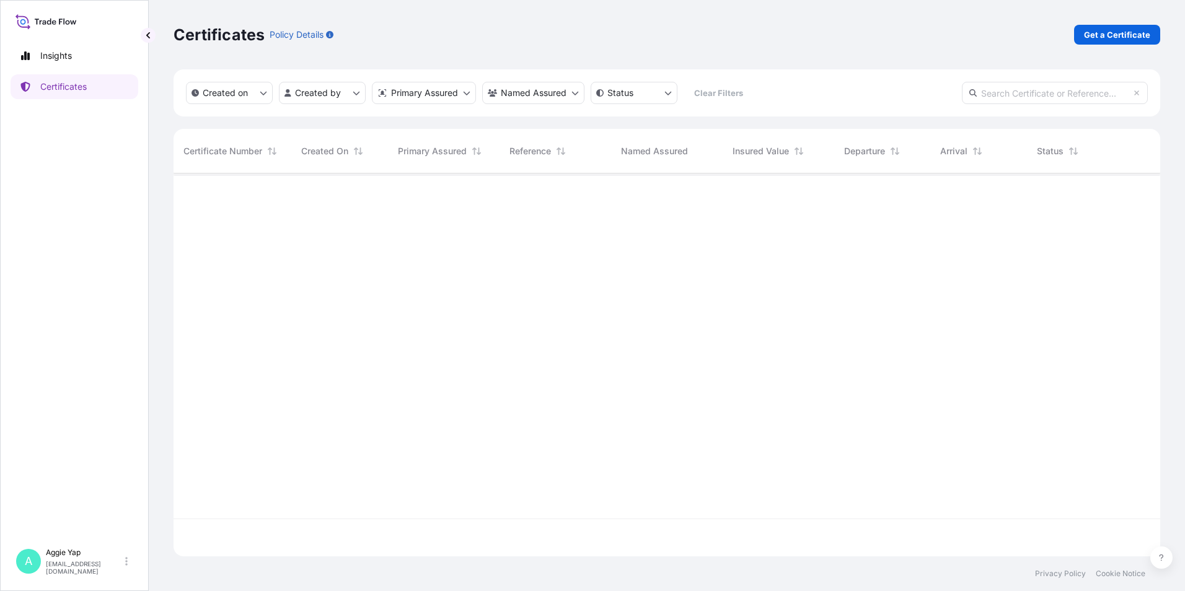
scroll to position [381, 978]
click at [246, 97] on p "Created on" at bounding box center [225, 93] width 45 height 12
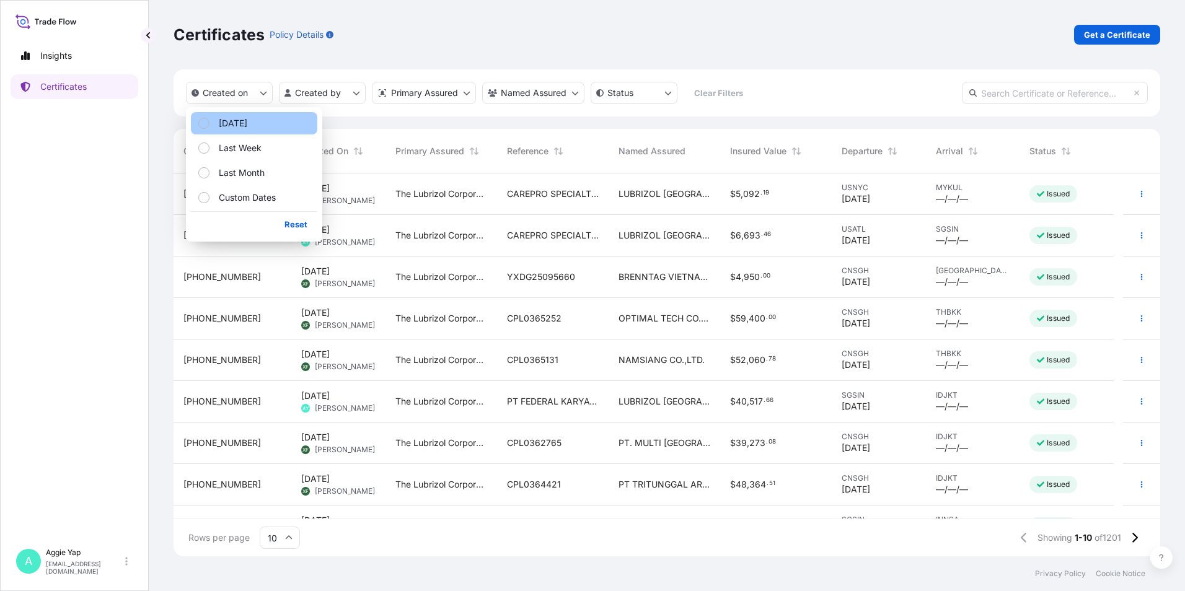
click at [234, 133] on button "[DATE]" at bounding box center [254, 123] width 126 height 22
click at [528, 198] on span "CAREPRO SPECIALTY SDN BHD" at bounding box center [553, 194] width 92 height 12
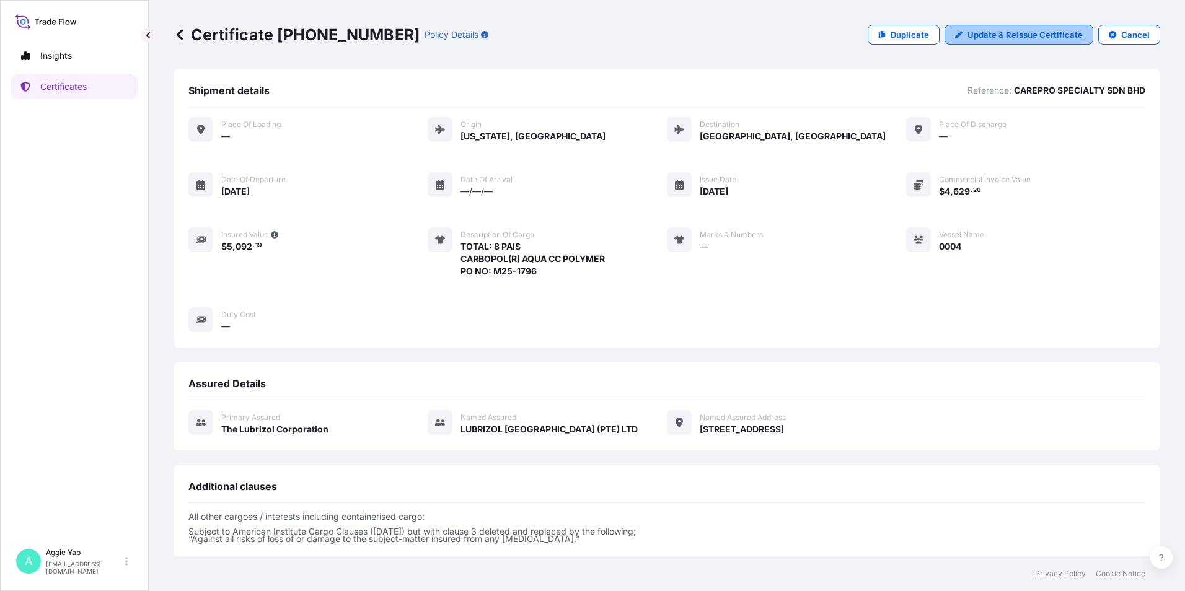
click at [982, 30] on p "Update & Reissue Certificate" at bounding box center [1025, 35] width 115 height 12
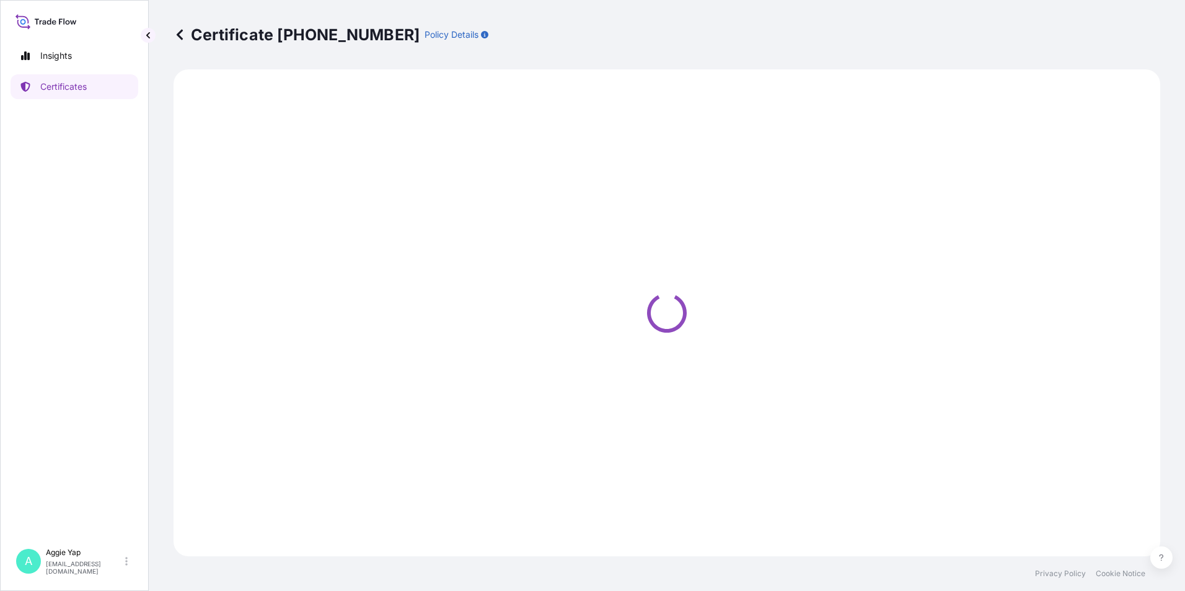
select select "Air"
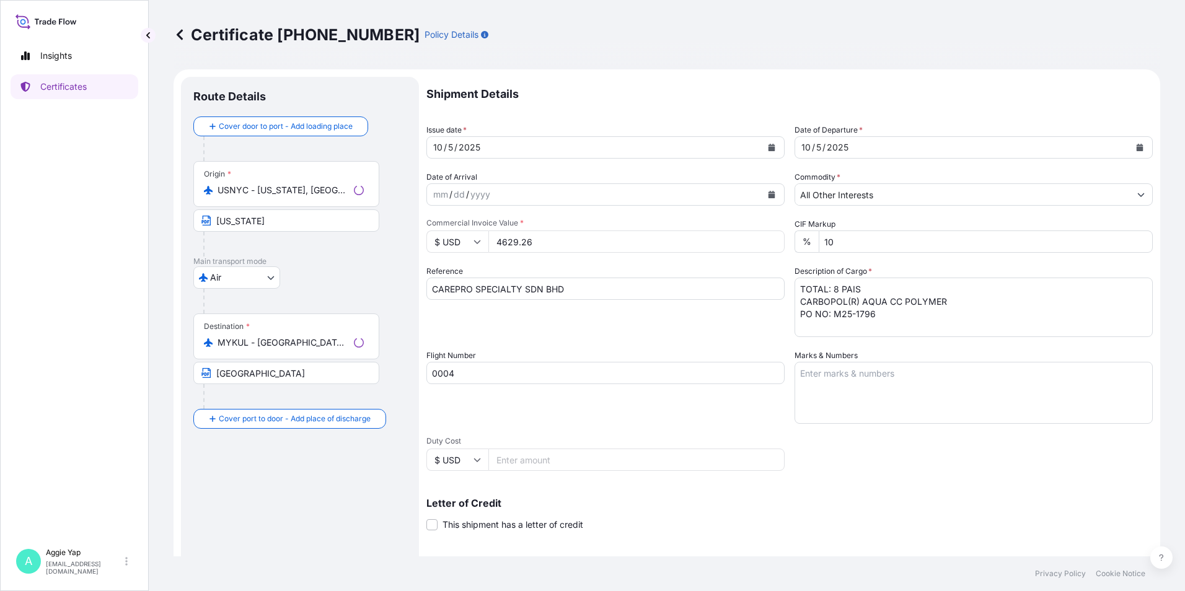
scroll to position [153, 0]
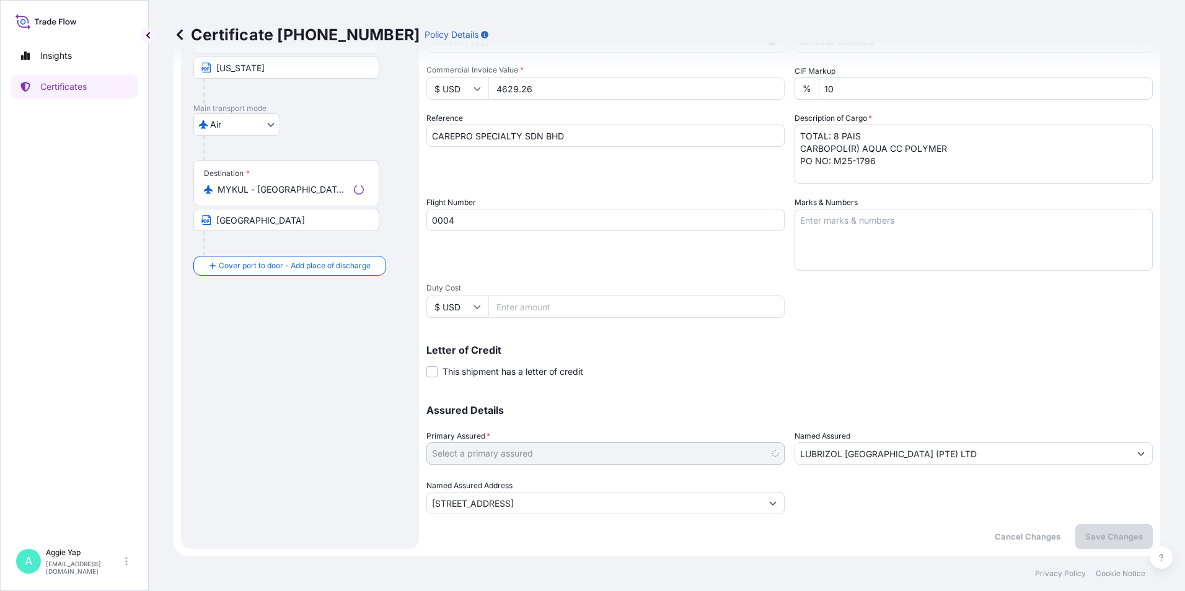
select select "31566"
click at [836, 236] on textarea "Marks & Numbers" at bounding box center [974, 240] width 358 height 62
type textarea "AS PER AIRWAY BILL"
click at [836, 296] on div "Shipment Details Issue date * [DATE] Date of Departure * [DATE] Date of Arrival…" at bounding box center [790, 219] width 727 height 591
click at [1105, 534] on p "Save Changes" at bounding box center [1115, 537] width 58 height 12
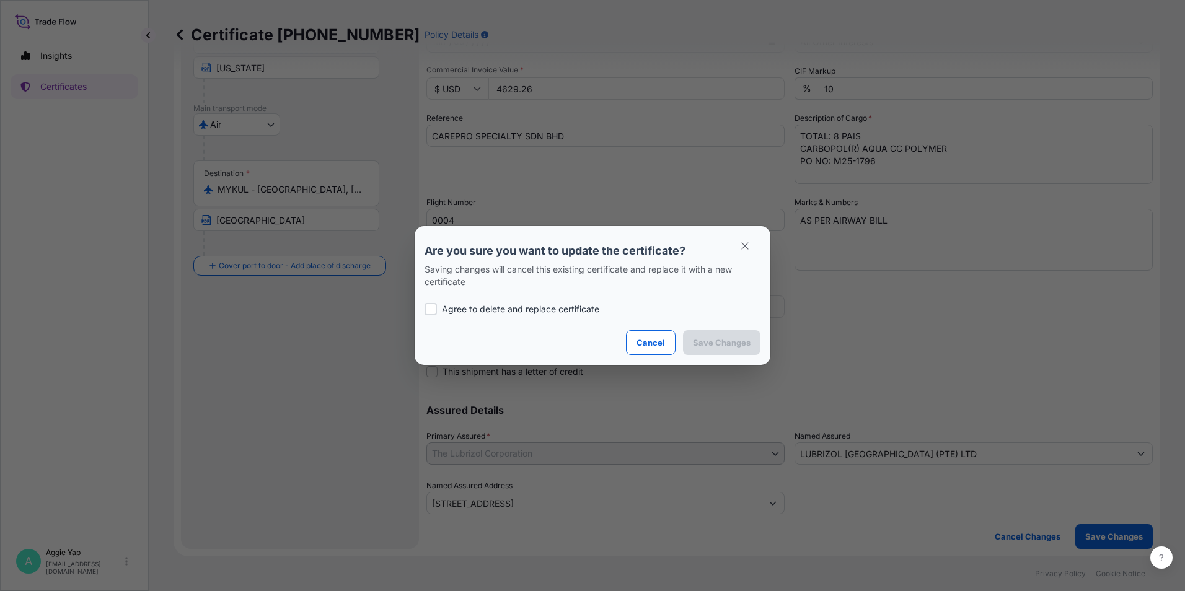
click at [430, 306] on div at bounding box center [431, 309] width 12 height 12
checkbox input "true"
click at [724, 345] on p "Save Changes" at bounding box center [722, 343] width 58 height 12
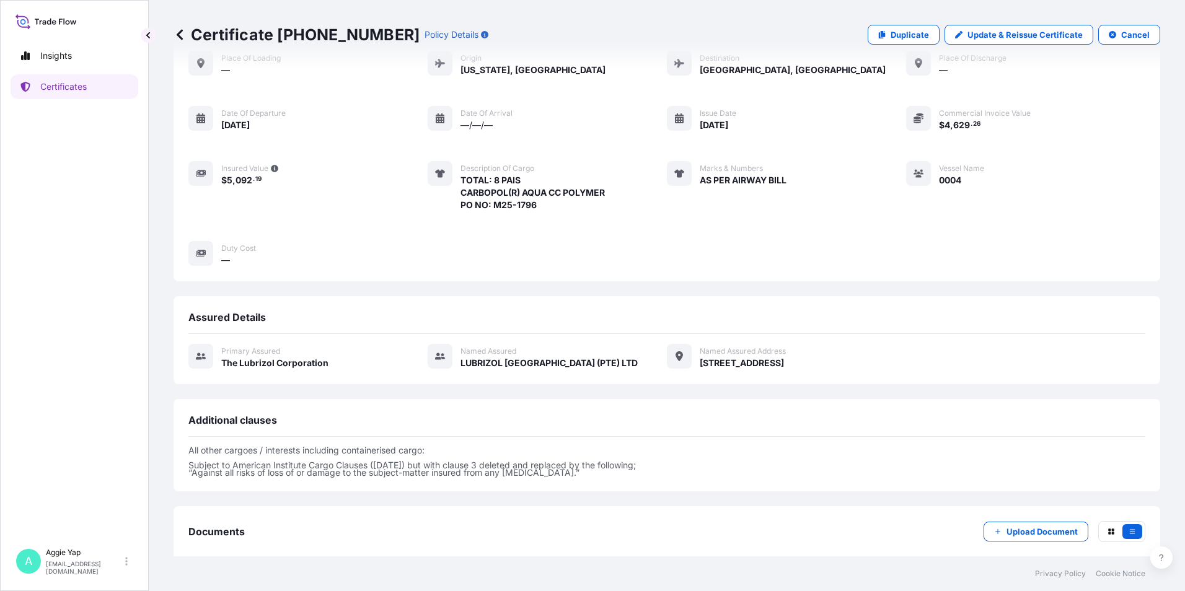
scroll to position [132, 0]
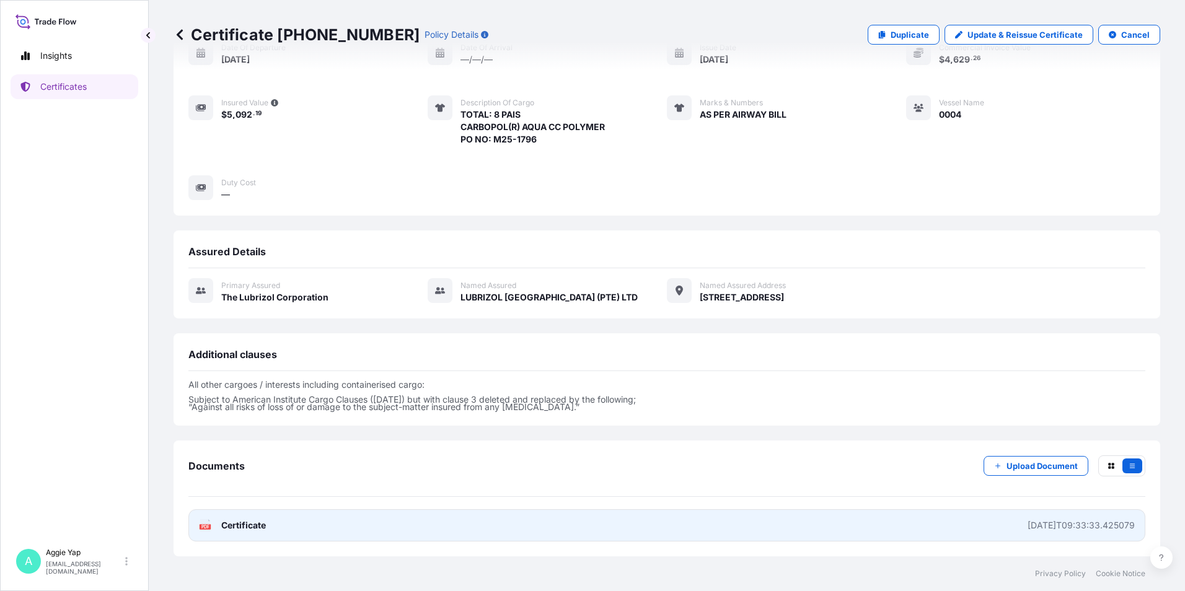
click at [351, 533] on link "PDF Certificate [DATE]T09:33:33.425079" at bounding box center [666, 526] width 957 height 32
